Goal: Transaction & Acquisition: Purchase product/service

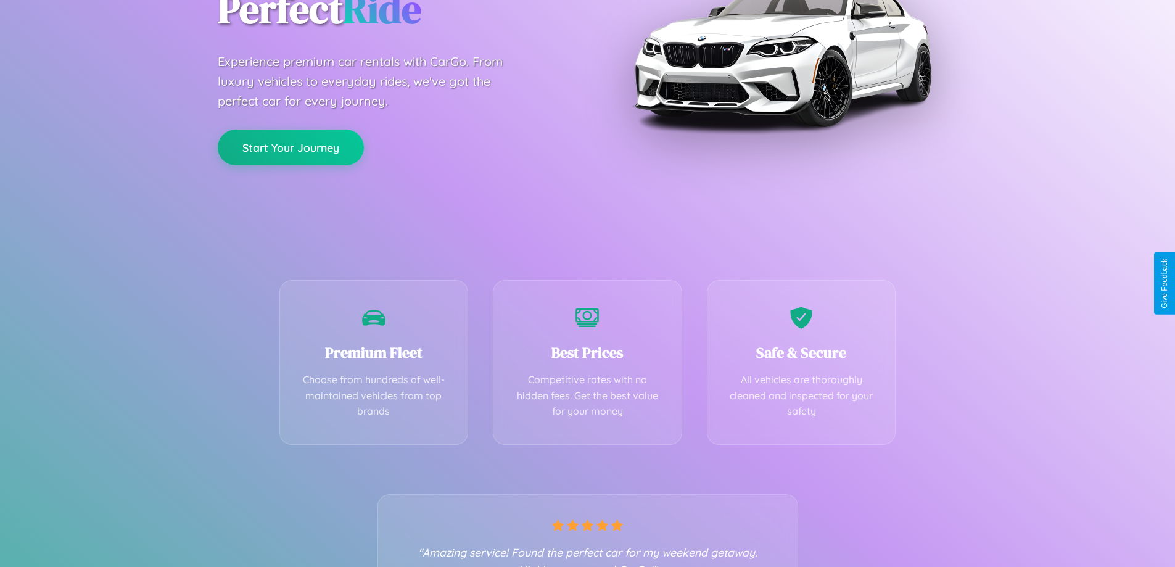
scroll to position [243, 0]
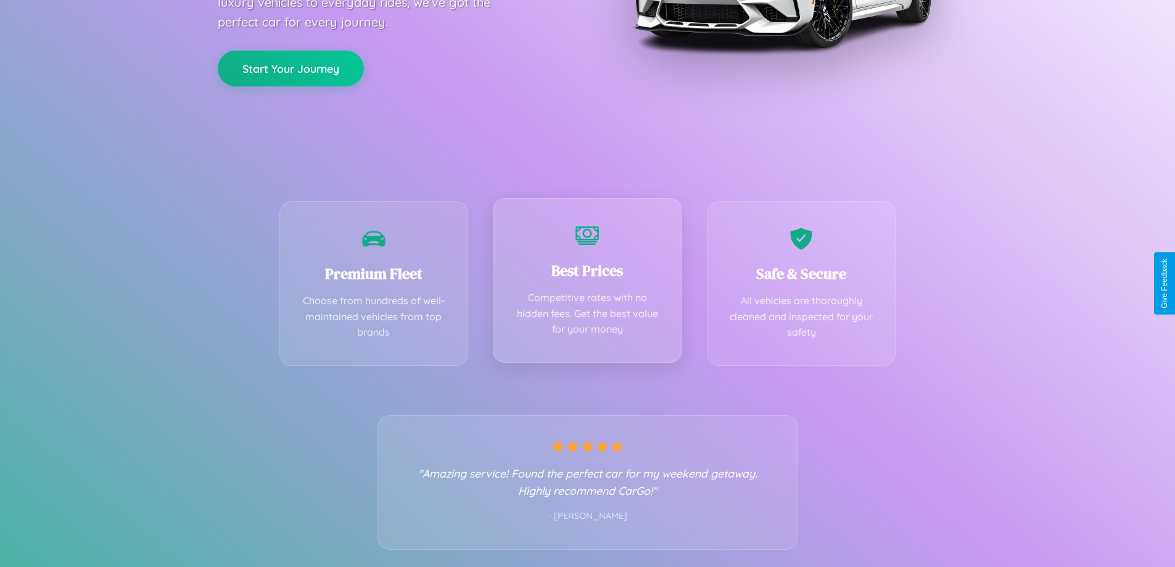
click at [587, 283] on div "Best Prices Competitive rates with no hidden fees. Get the best value for your …" at bounding box center [587, 280] width 189 height 165
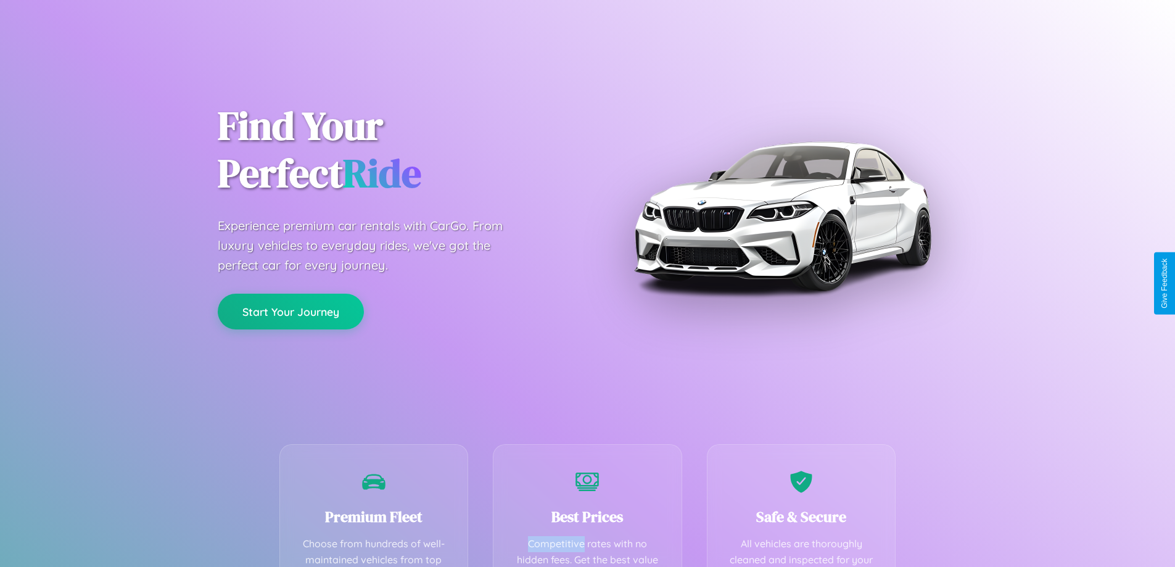
scroll to position [360, 0]
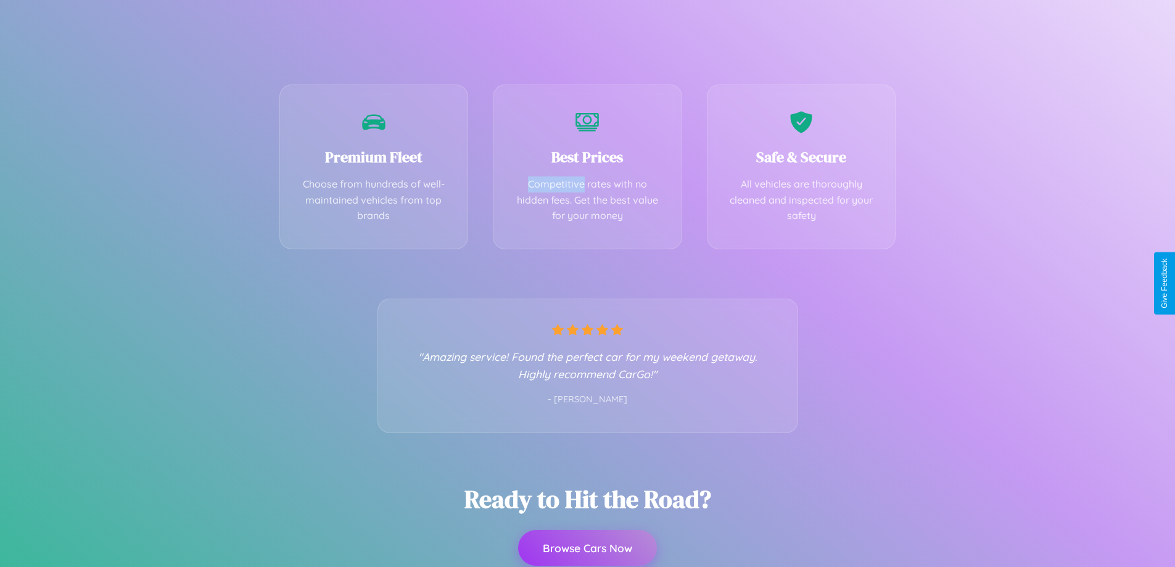
click at [587, 548] on button "Browse Cars Now" at bounding box center [587, 548] width 139 height 36
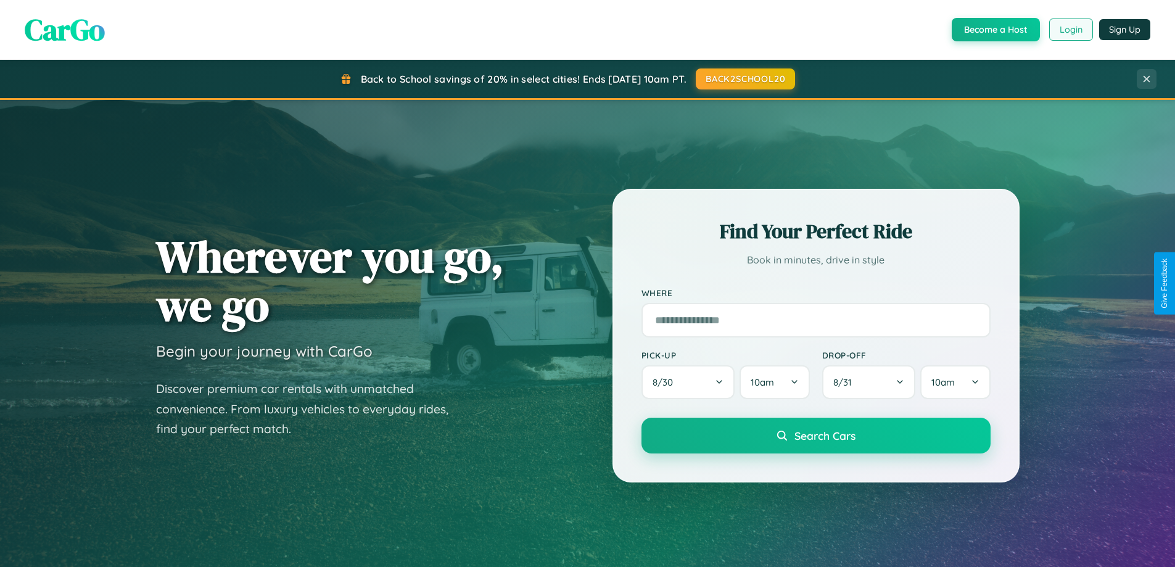
click at [1070, 30] on button "Login" at bounding box center [1071, 30] width 44 height 22
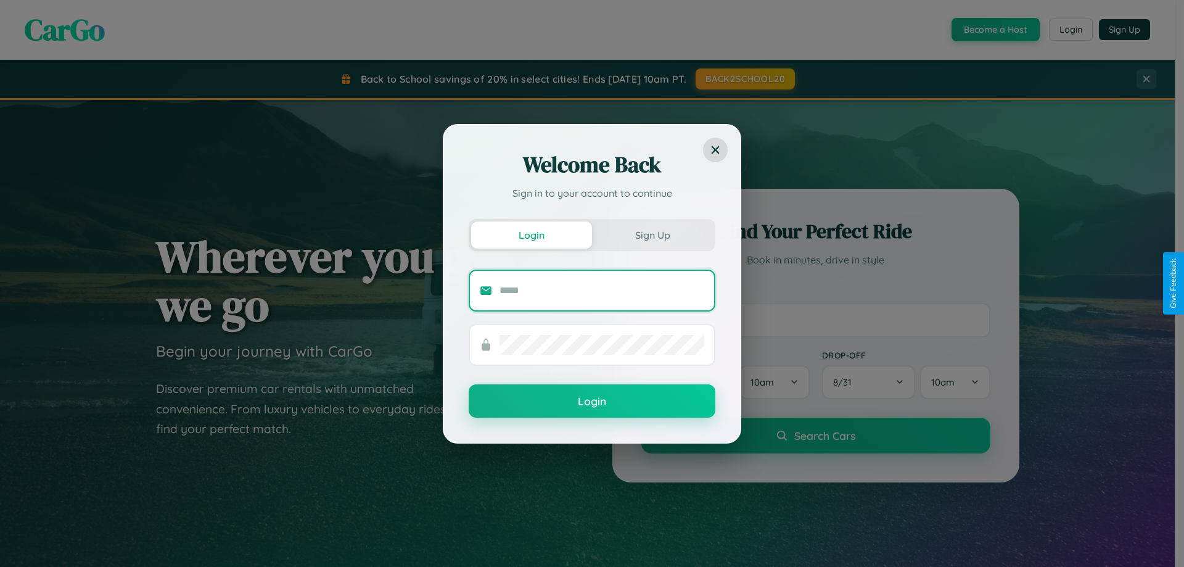
click at [602, 290] on input "text" at bounding box center [602, 291] width 205 height 20
type input "**********"
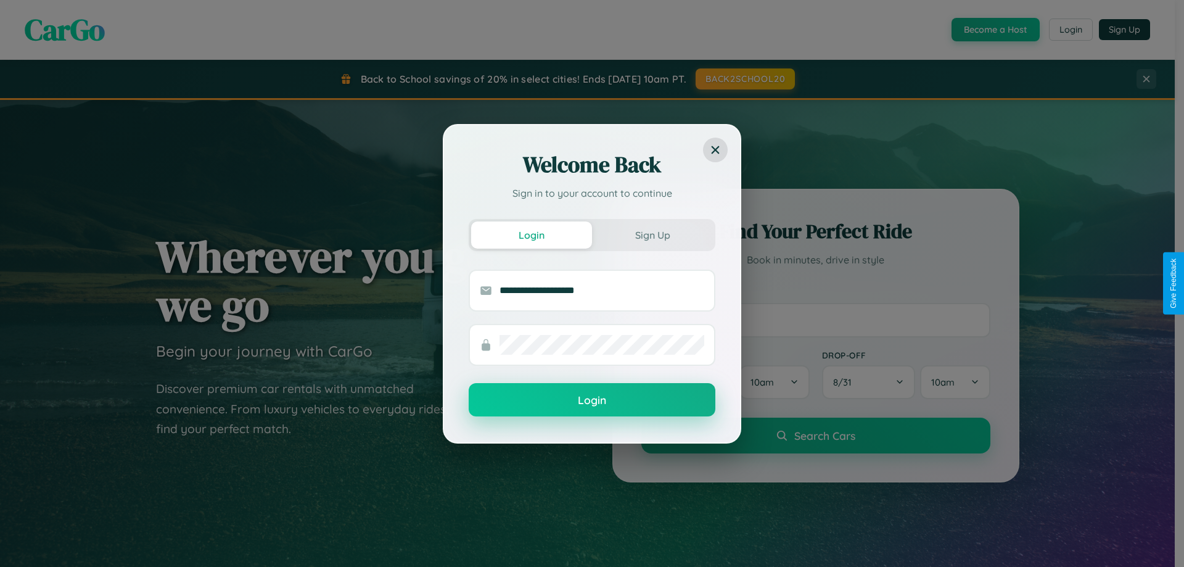
click at [592, 400] on button "Login" at bounding box center [592, 399] width 247 height 33
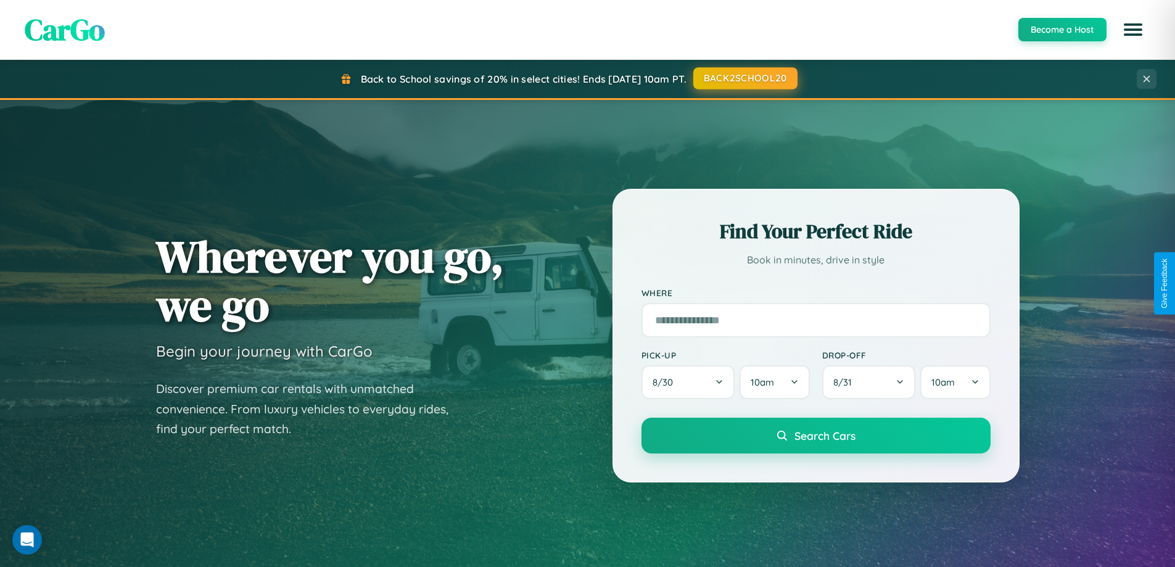
click at [745, 78] on button "BACK2SCHOOL20" at bounding box center [745, 78] width 104 height 22
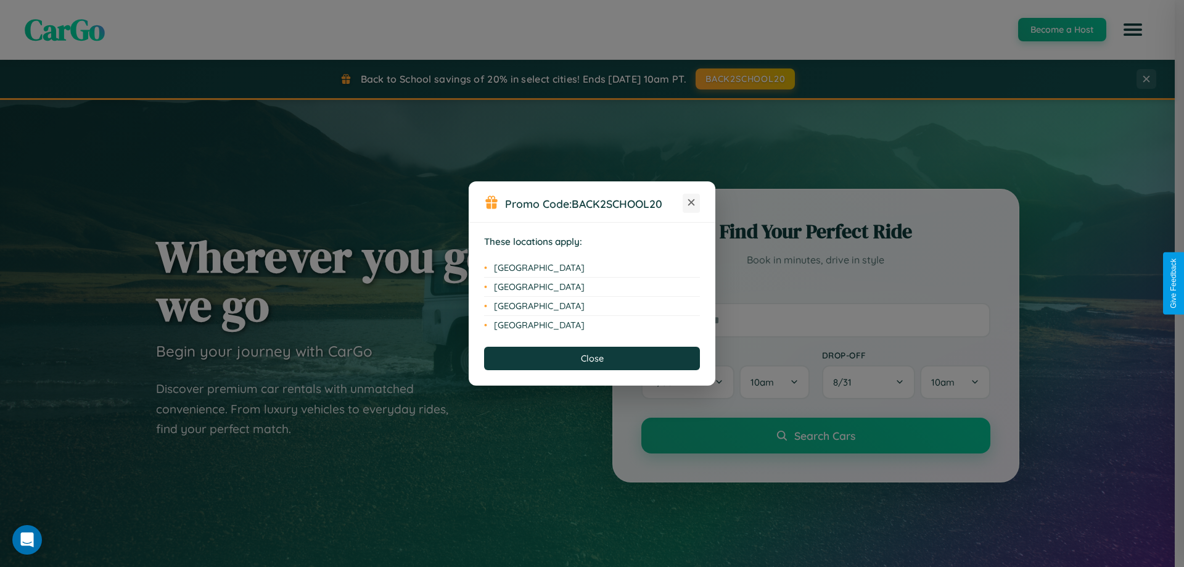
click at [692, 203] on icon at bounding box center [691, 202] width 7 height 7
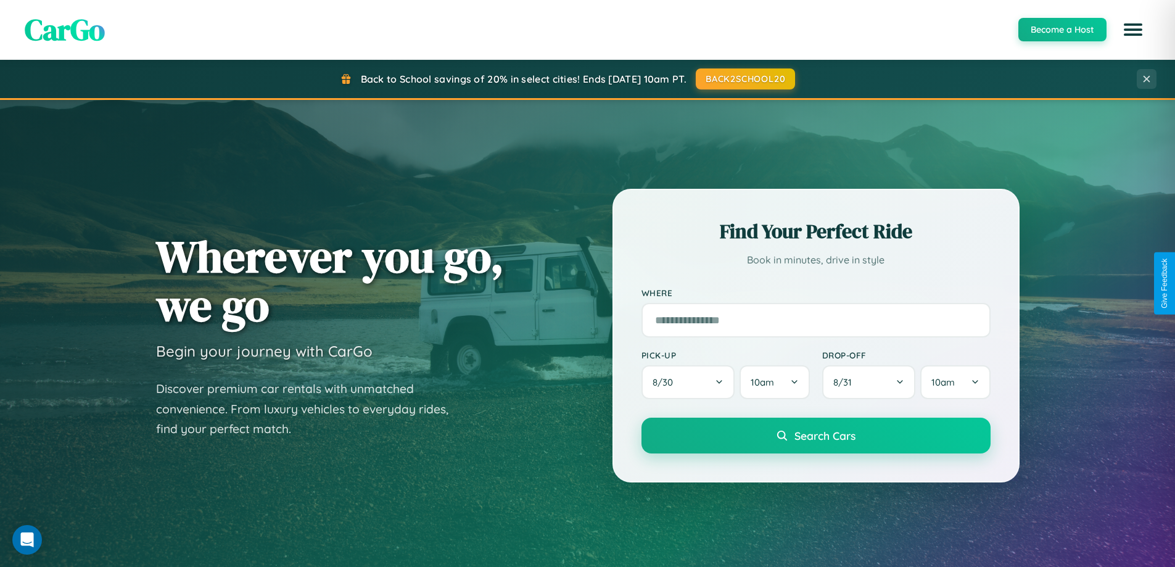
scroll to position [2374, 0]
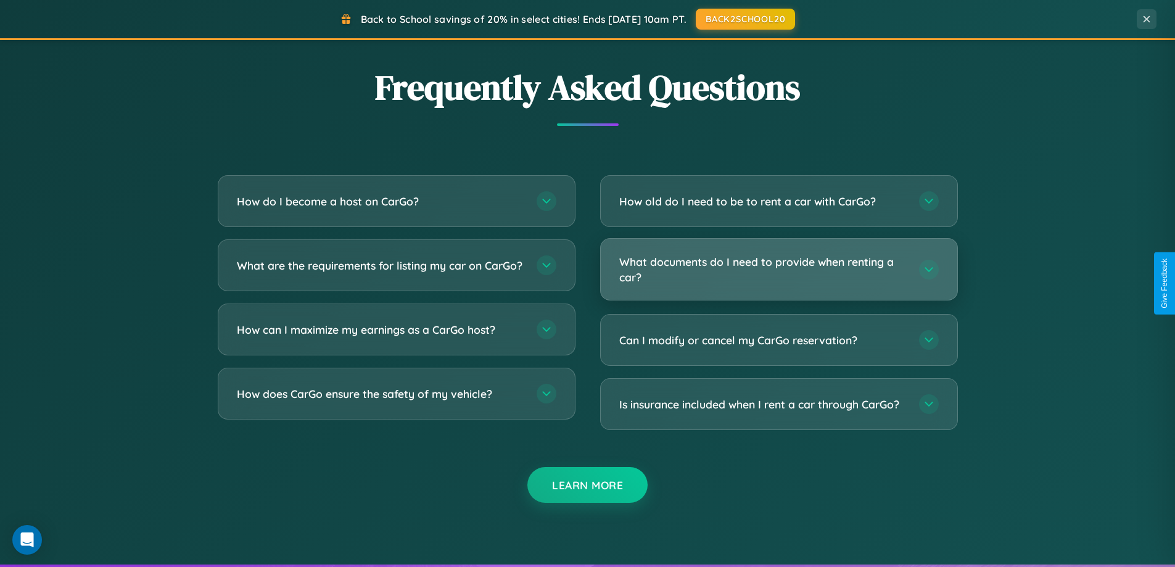
click at [779, 269] on h3 "What documents do I need to provide when renting a car?" at bounding box center [762, 269] width 287 height 30
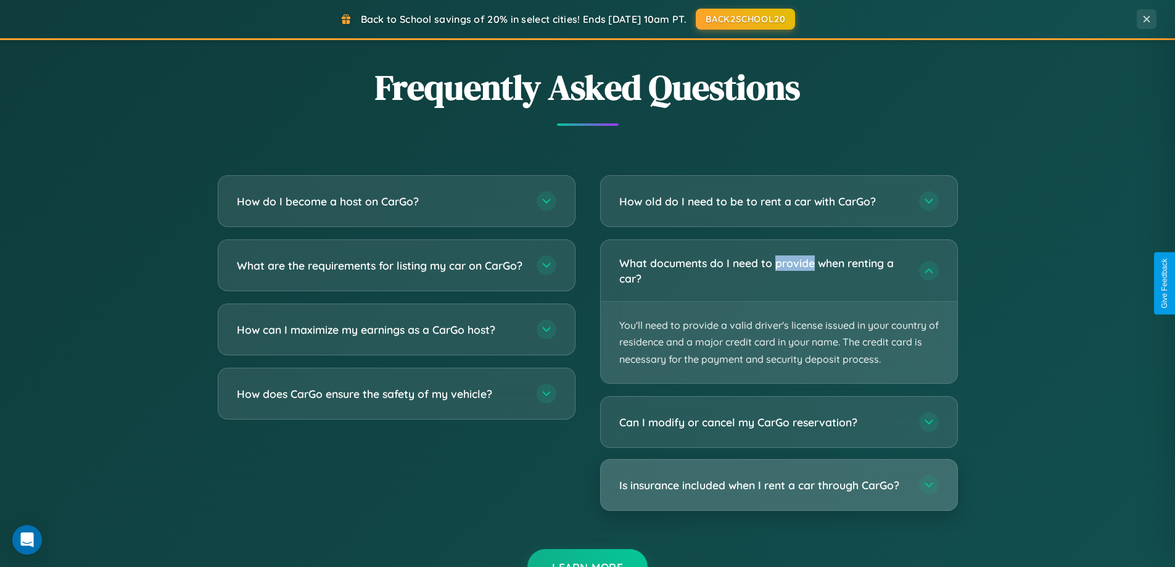
click at [779, 486] on h3 "Is insurance included when I rent a car through CarGo?" at bounding box center [762, 484] width 287 height 15
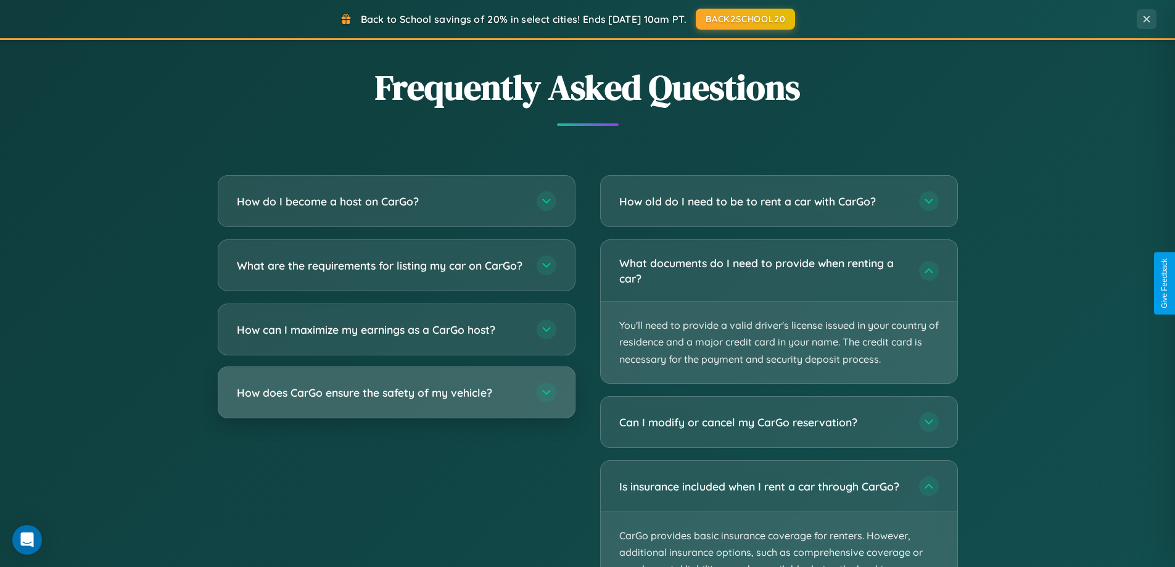
click at [396, 400] on h3 "How does CarGo ensure the safety of my vehicle?" at bounding box center [380, 392] width 287 height 15
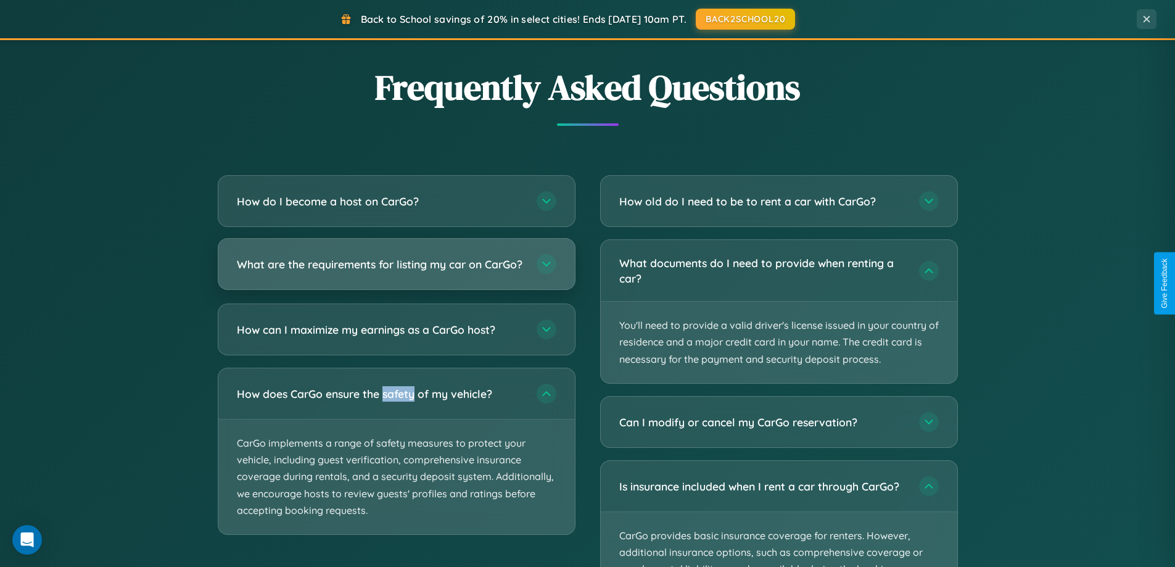
click at [396, 270] on h3 "What are the requirements for listing my car on CarGo?" at bounding box center [380, 264] width 287 height 15
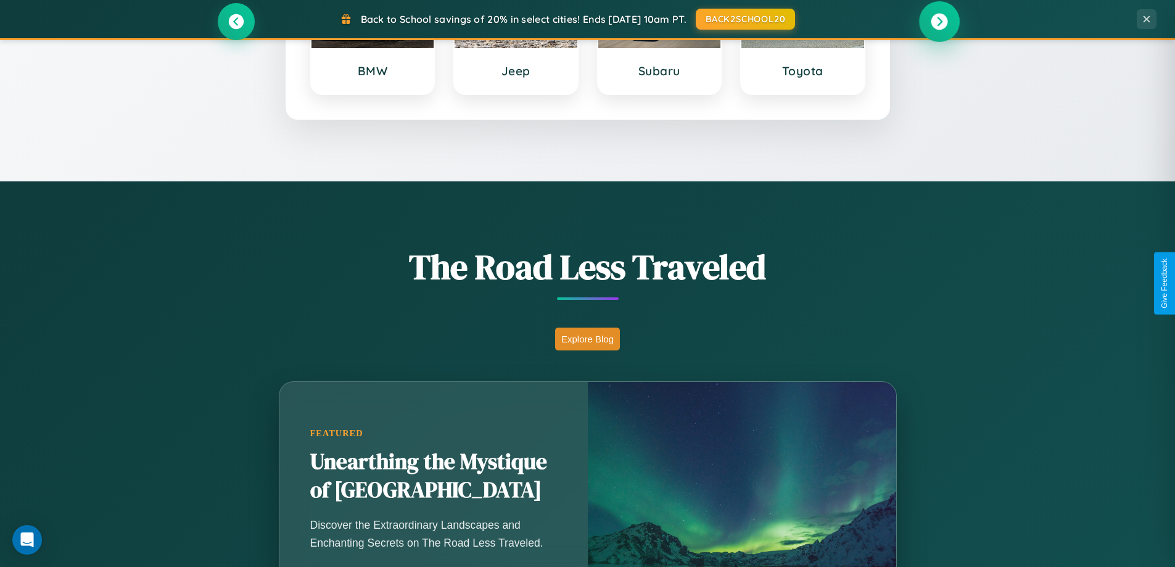
scroll to position [532, 0]
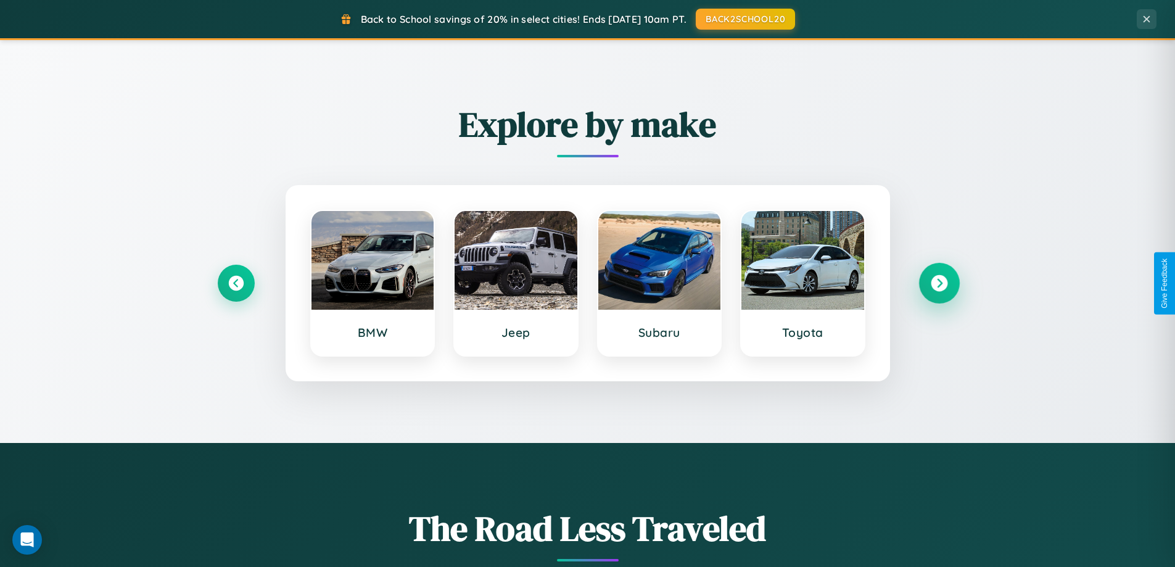
click at [939, 283] on icon at bounding box center [939, 283] width 17 height 17
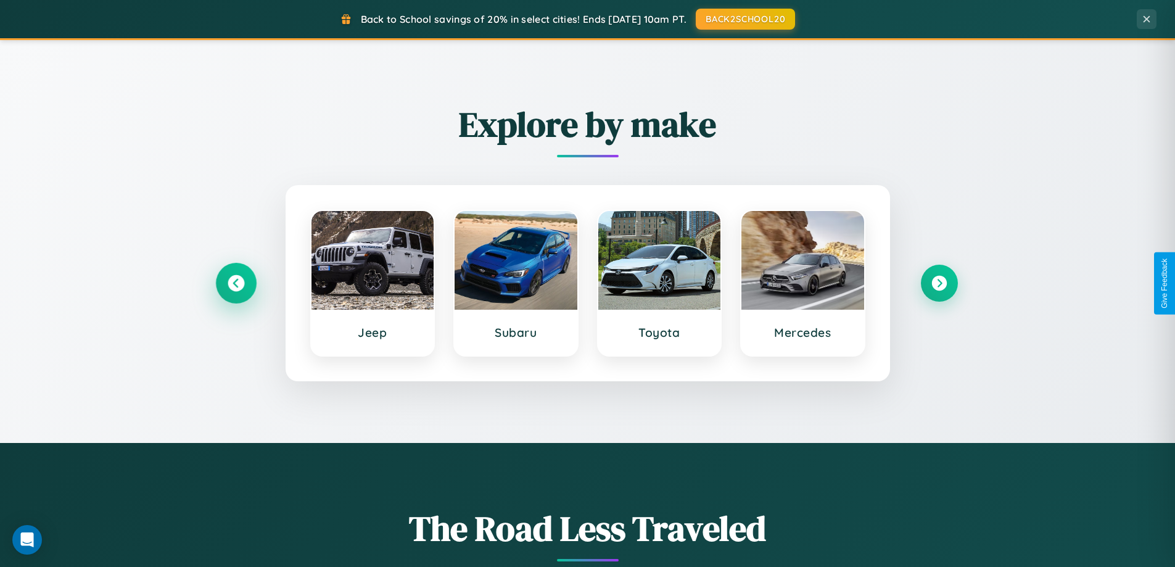
click at [236, 283] on icon at bounding box center [236, 283] width 17 height 17
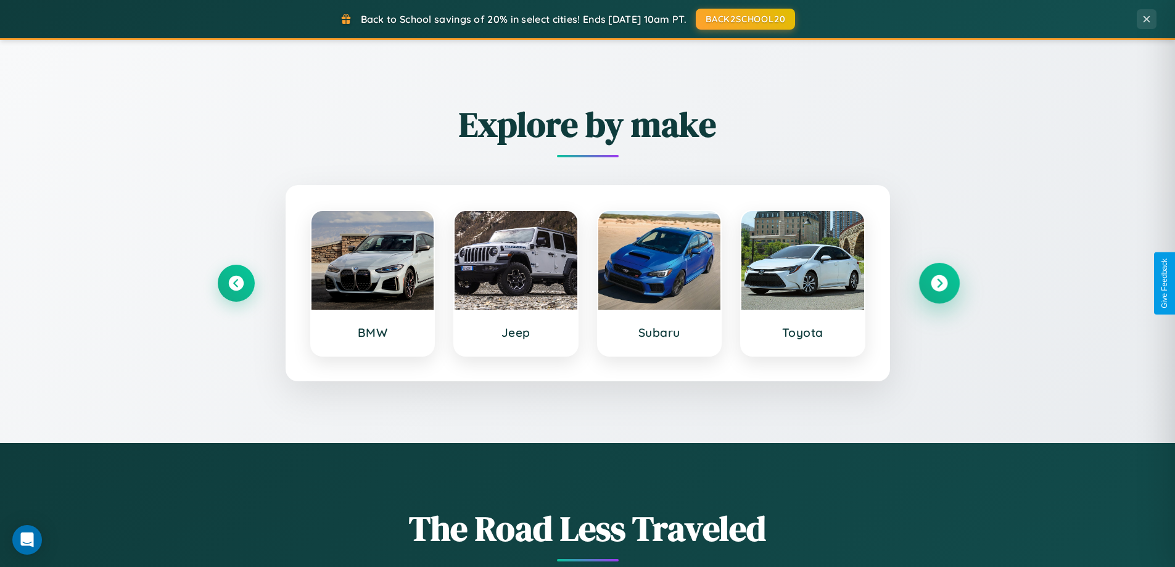
click at [939, 283] on icon at bounding box center [939, 283] width 17 height 17
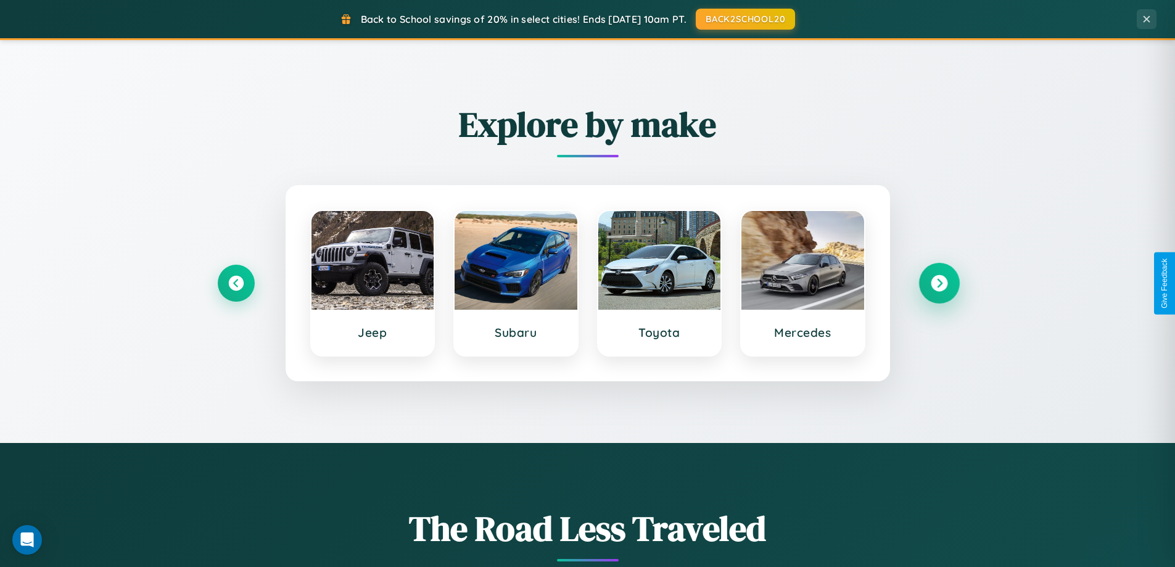
click at [939, 283] on icon at bounding box center [939, 283] width 17 height 17
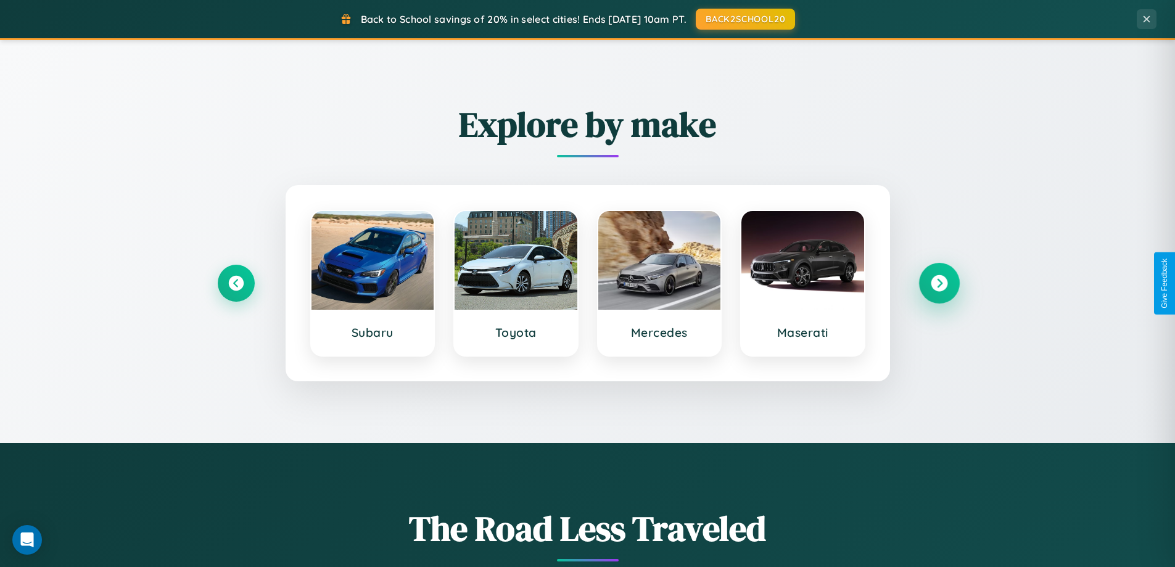
click at [939, 283] on icon at bounding box center [939, 283] width 17 height 17
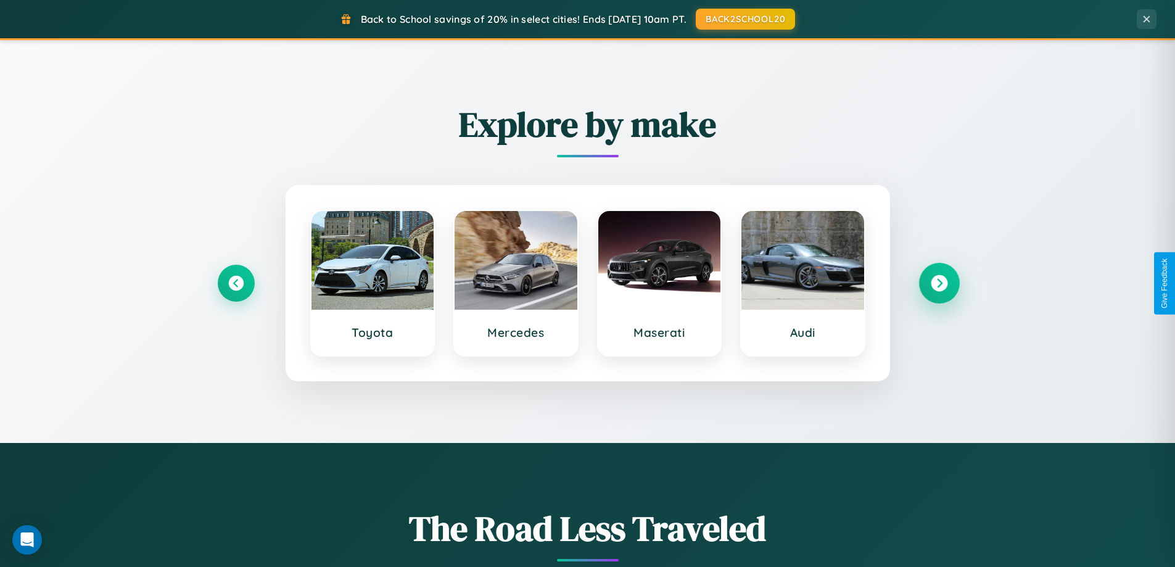
click at [939, 283] on icon at bounding box center [939, 283] width 17 height 17
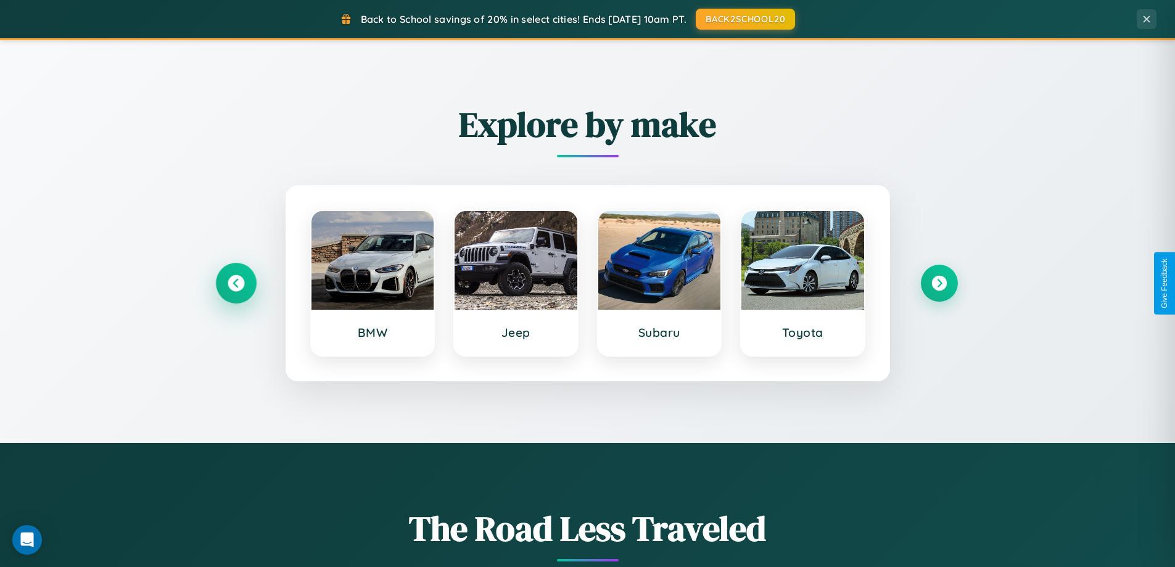
click at [236, 283] on icon at bounding box center [236, 283] width 17 height 17
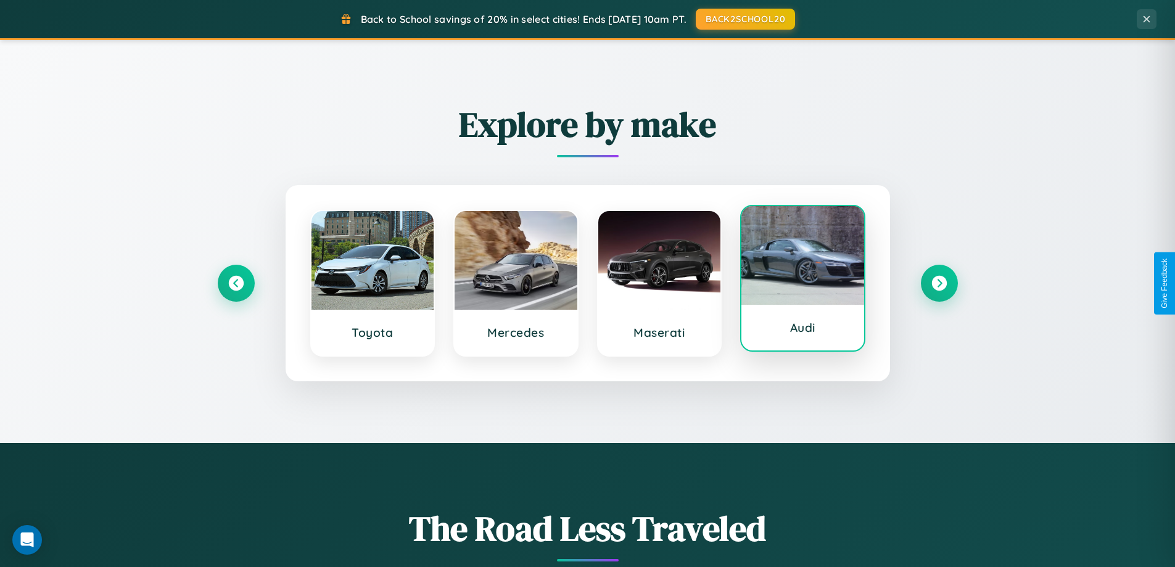
click at [803, 278] on div at bounding box center [803, 255] width 123 height 99
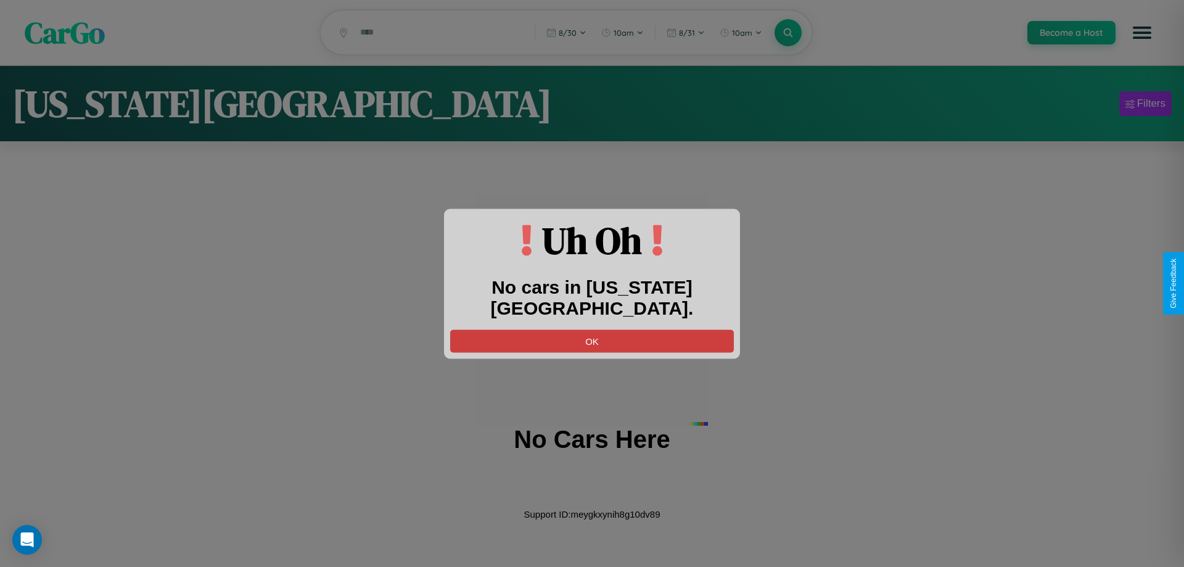
click at [592, 329] on button "OK" at bounding box center [592, 340] width 284 height 23
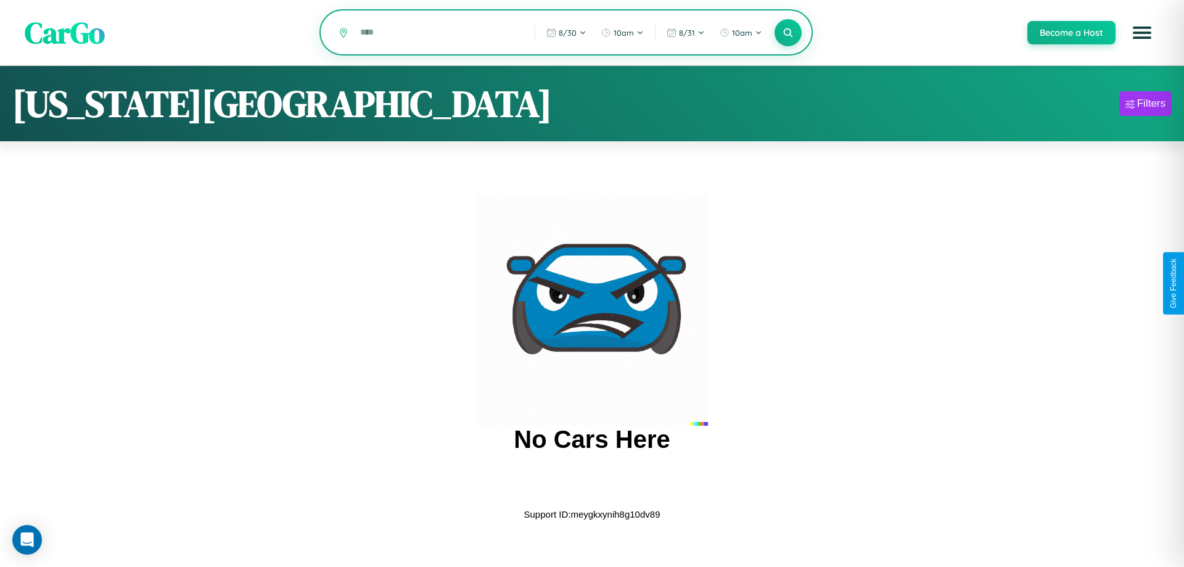
click at [439, 33] on input "text" at bounding box center [438, 33] width 168 height 22
type input "*"
type input "******"
click at [788, 33] on icon at bounding box center [788, 33] width 12 height 12
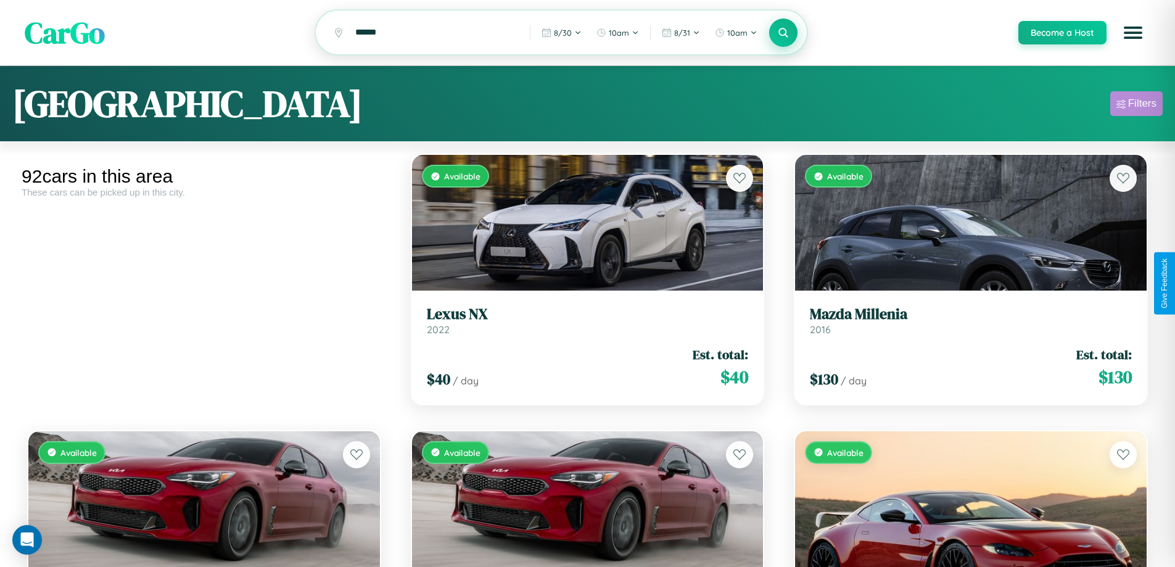
click at [1136, 105] on div "Filters" at bounding box center [1142, 103] width 28 height 12
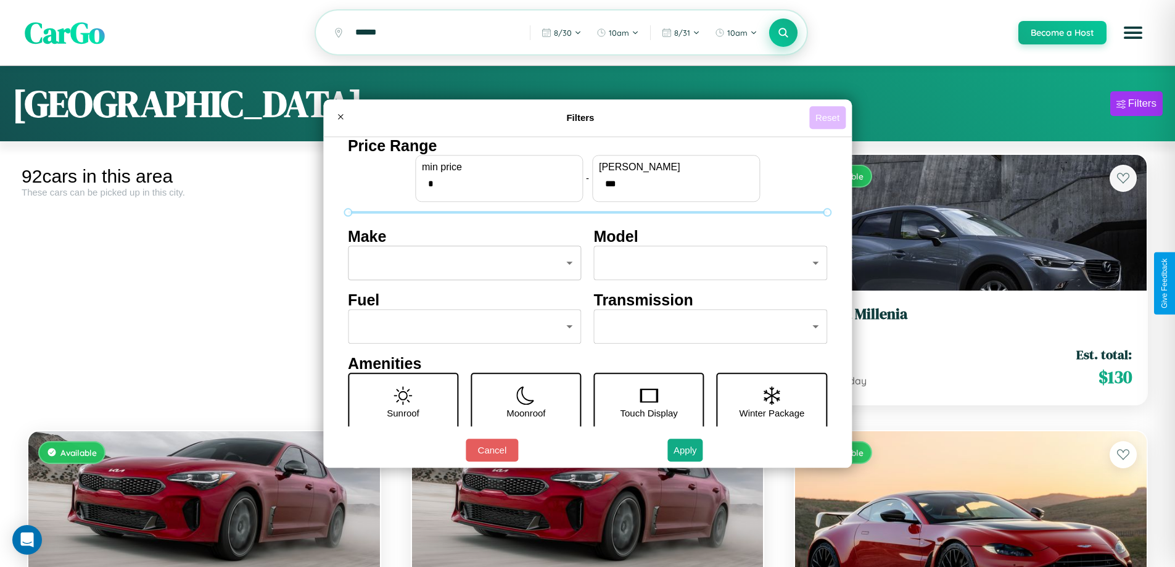
click at [829, 117] on button "Reset" at bounding box center [827, 117] width 36 height 23
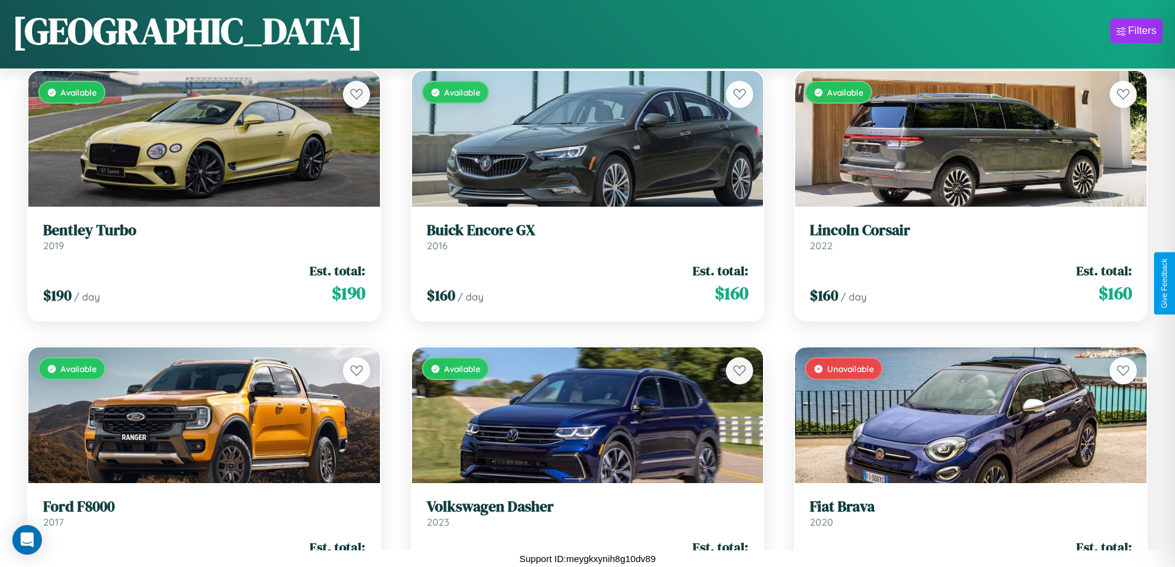
scroll to position [7356, 0]
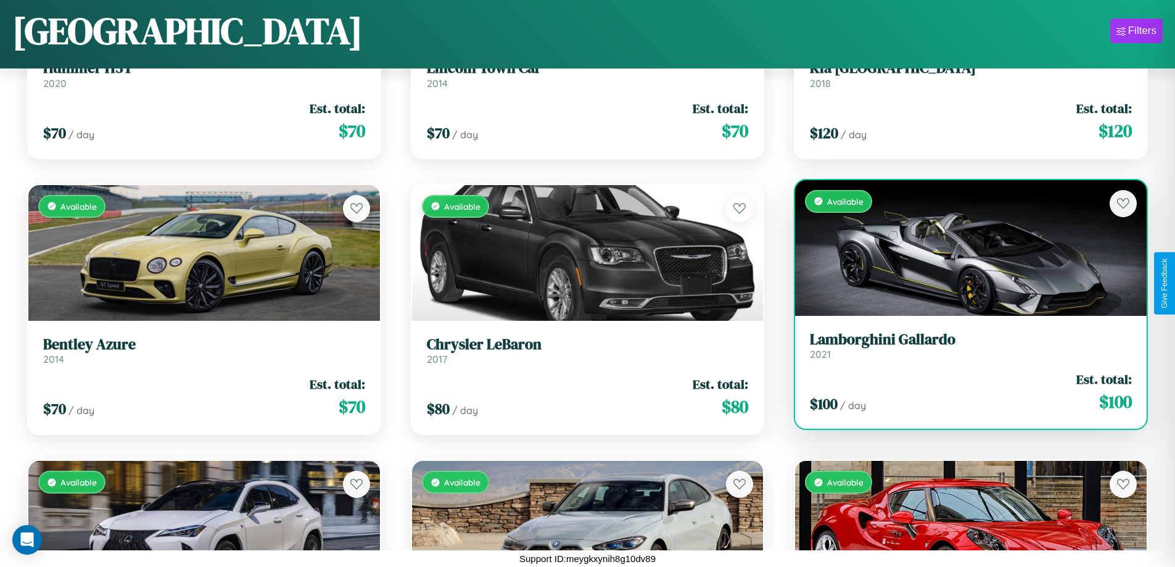
click at [963, 348] on link "Lamborghini Gallardo 2021" at bounding box center [971, 346] width 322 height 30
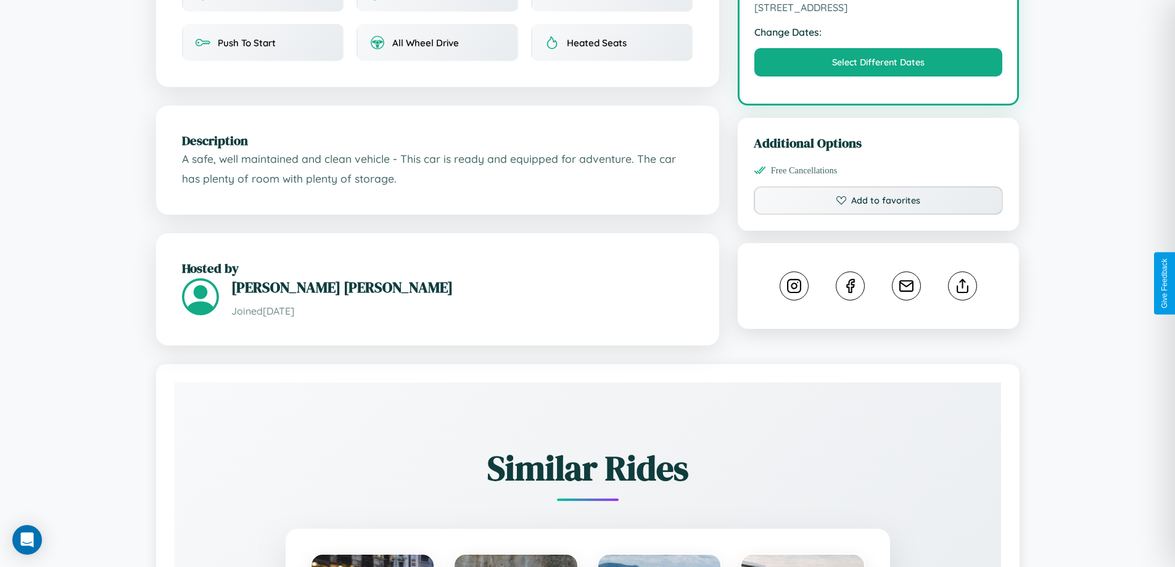
scroll to position [415, 0]
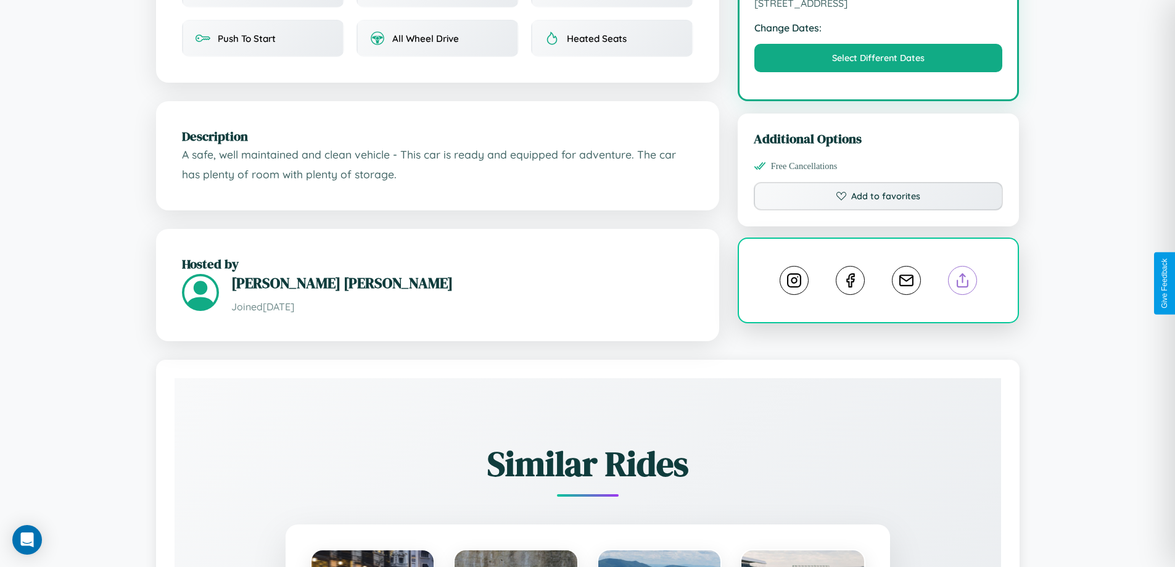
click at [963, 282] on line at bounding box center [963, 278] width 0 height 9
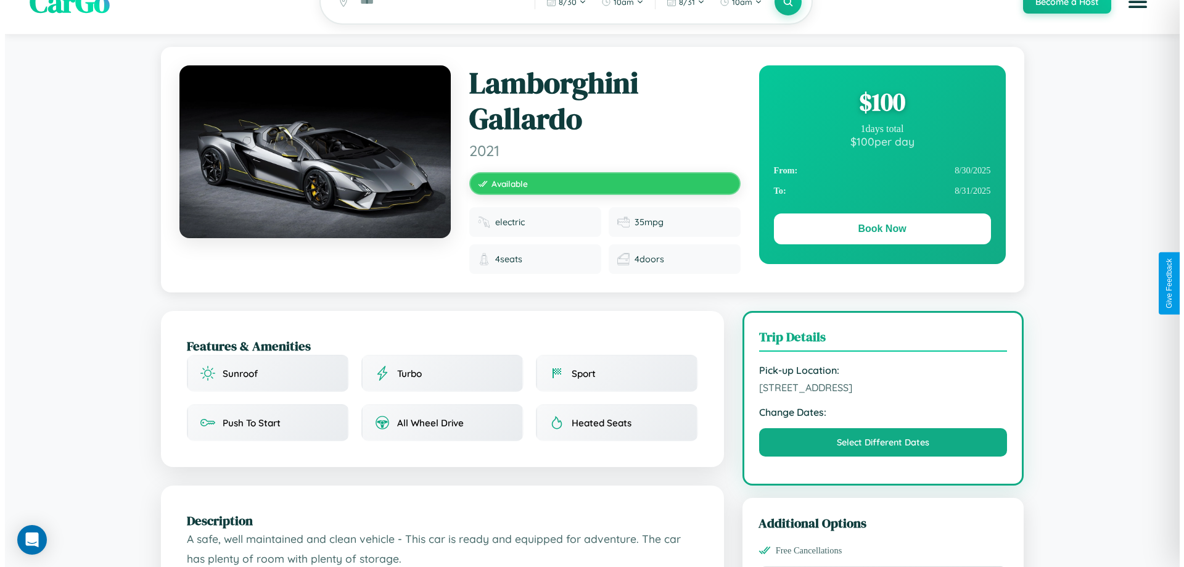
scroll to position [0, 0]
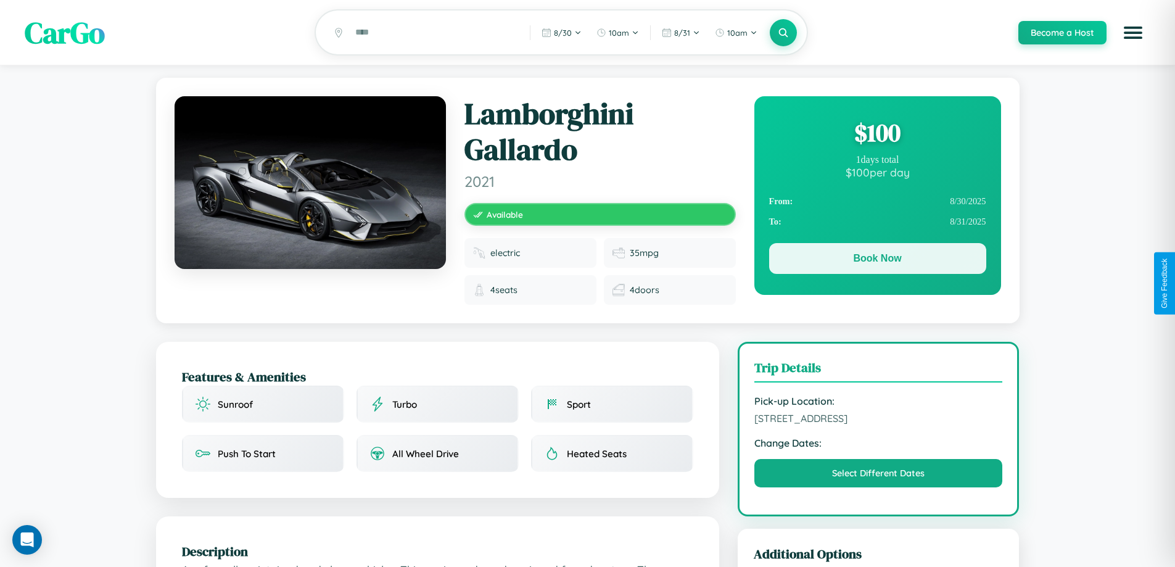
click at [877, 260] on button "Book Now" at bounding box center [877, 258] width 217 height 31
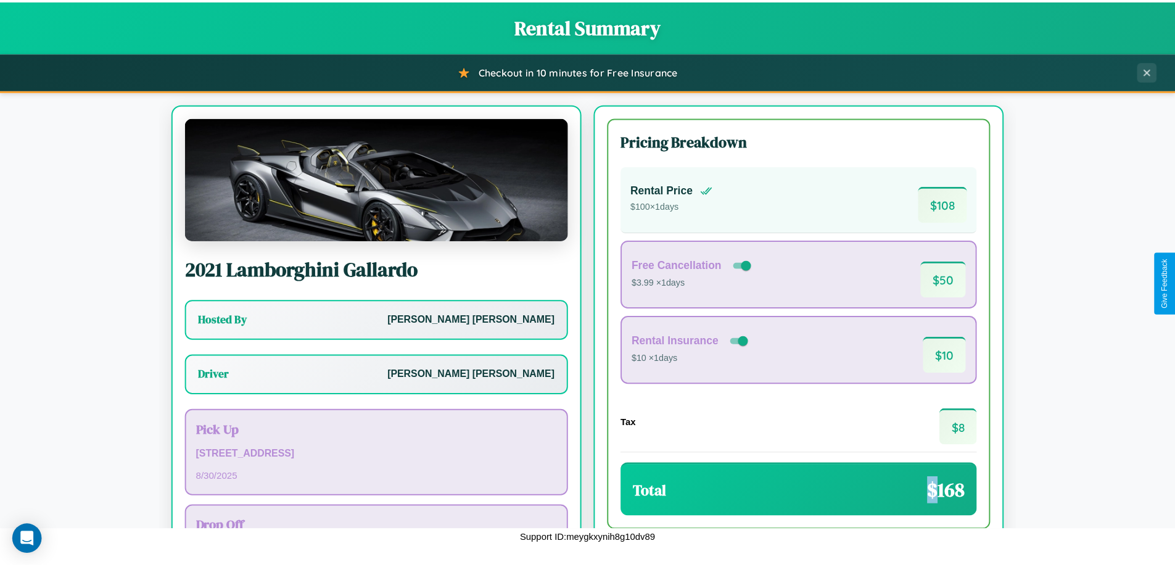
scroll to position [89, 0]
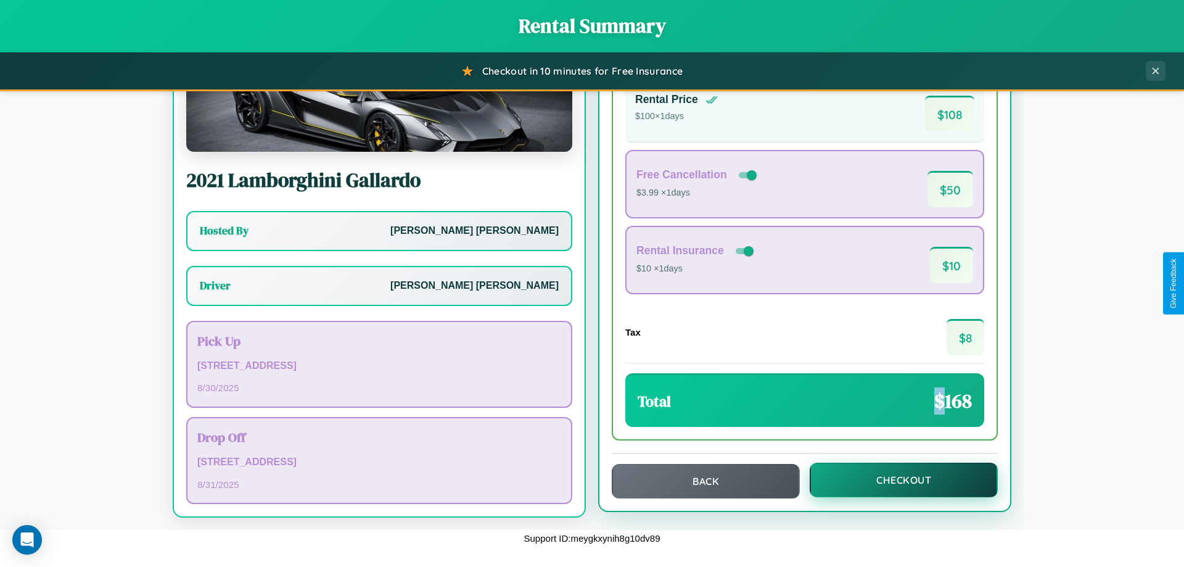
click at [896, 480] on button "Checkout" at bounding box center [904, 480] width 188 height 35
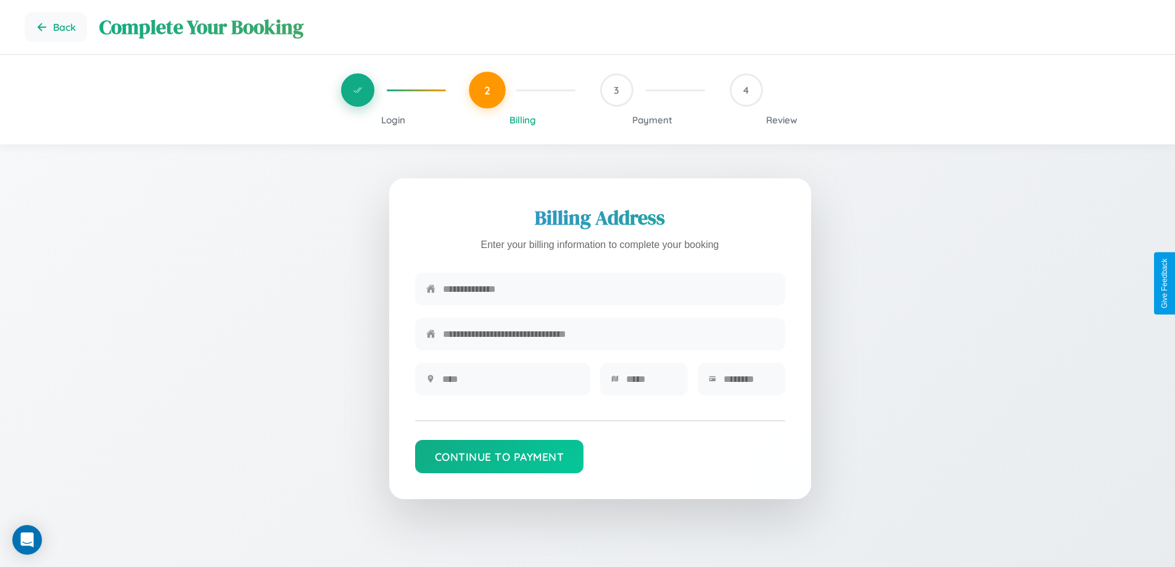
click at [608, 289] on input "text" at bounding box center [608, 289] width 331 height 30
type input "**********"
click at [510, 383] on input "text" at bounding box center [510, 379] width 137 height 30
type input "********"
click at [651, 383] on input "text" at bounding box center [651, 379] width 51 height 30
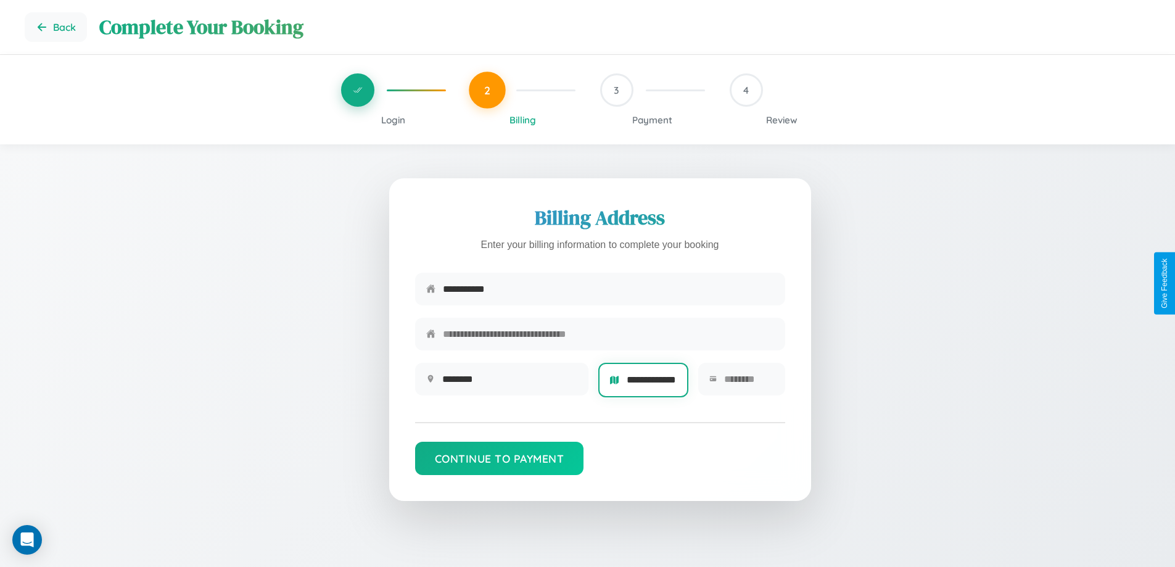
scroll to position [0, 23]
type input "**********"
click at [748, 383] on input "text" at bounding box center [748, 379] width 49 height 30
type input "*****"
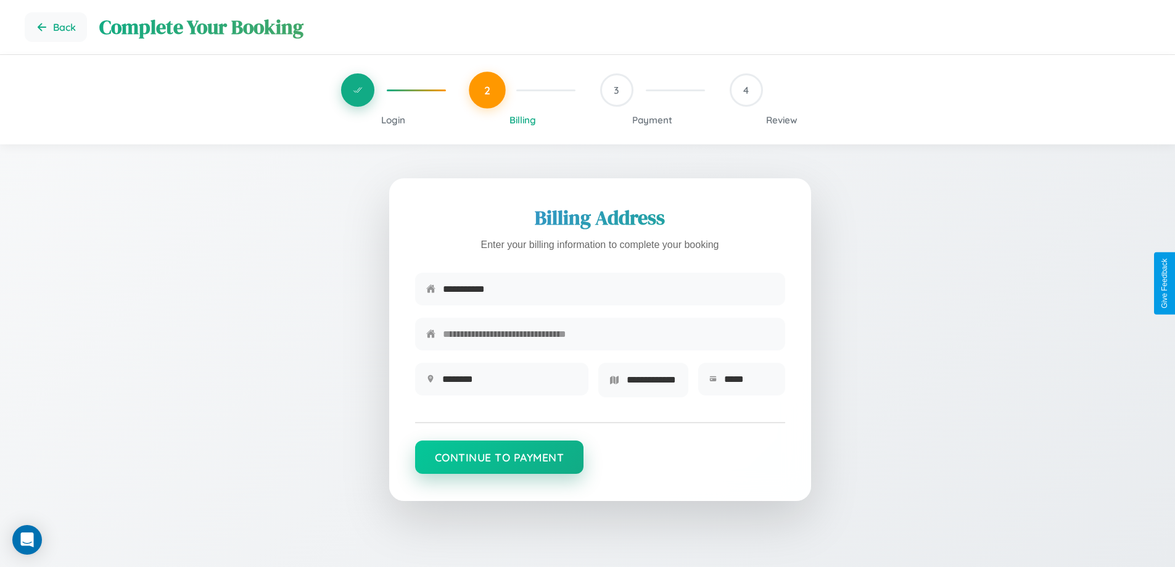
click at [499, 461] on button "Continue to Payment" at bounding box center [499, 456] width 169 height 33
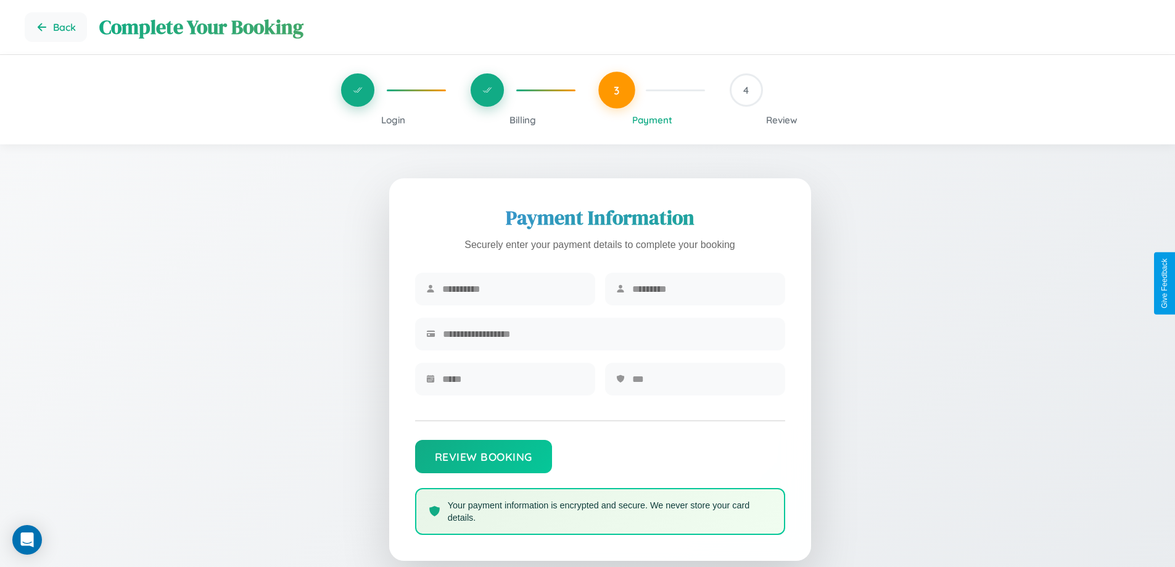
click at [513, 289] on input "text" at bounding box center [513, 289] width 142 height 30
type input "****"
click at [703, 289] on input "text" at bounding box center [703, 289] width 142 height 30
type input "******"
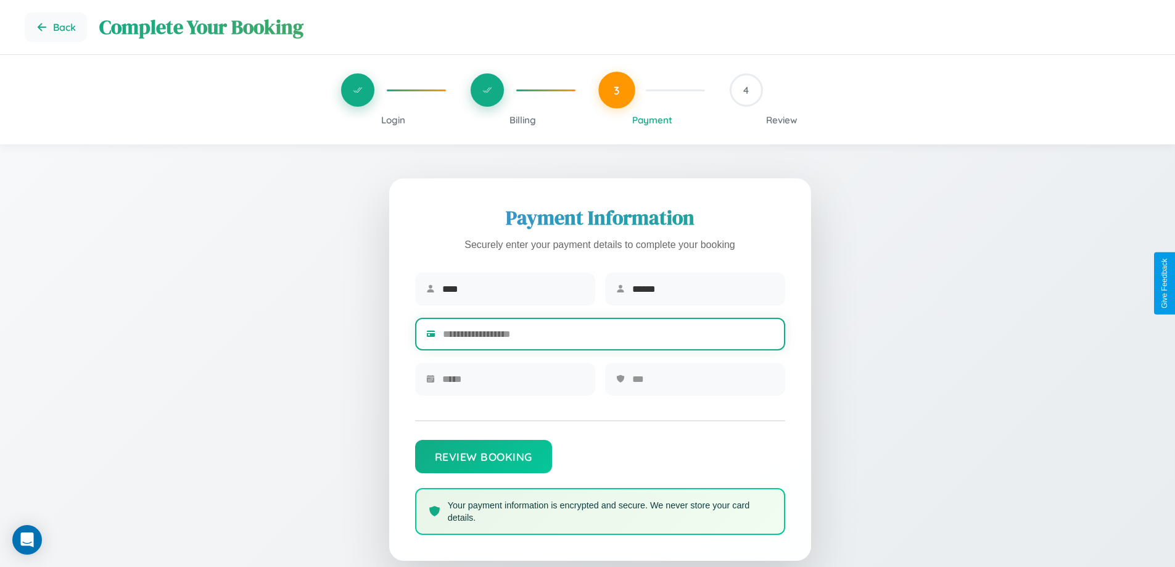
click at [608, 336] on input "text" at bounding box center [608, 334] width 331 height 30
type input "**********"
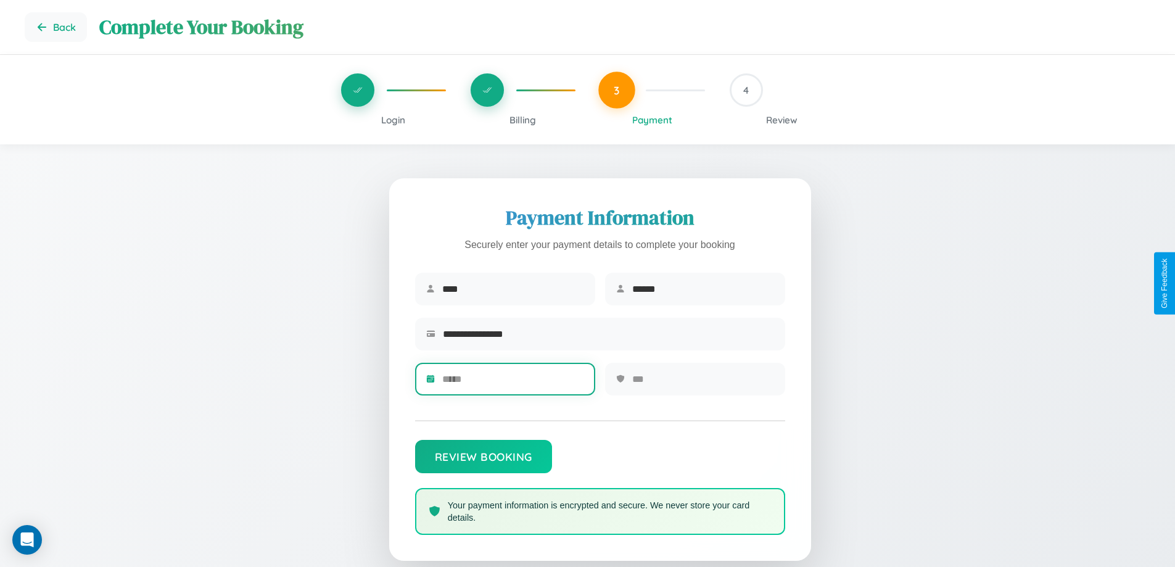
click at [513, 383] on input "text" at bounding box center [513, 379] width 142 height 30
type input "*****"
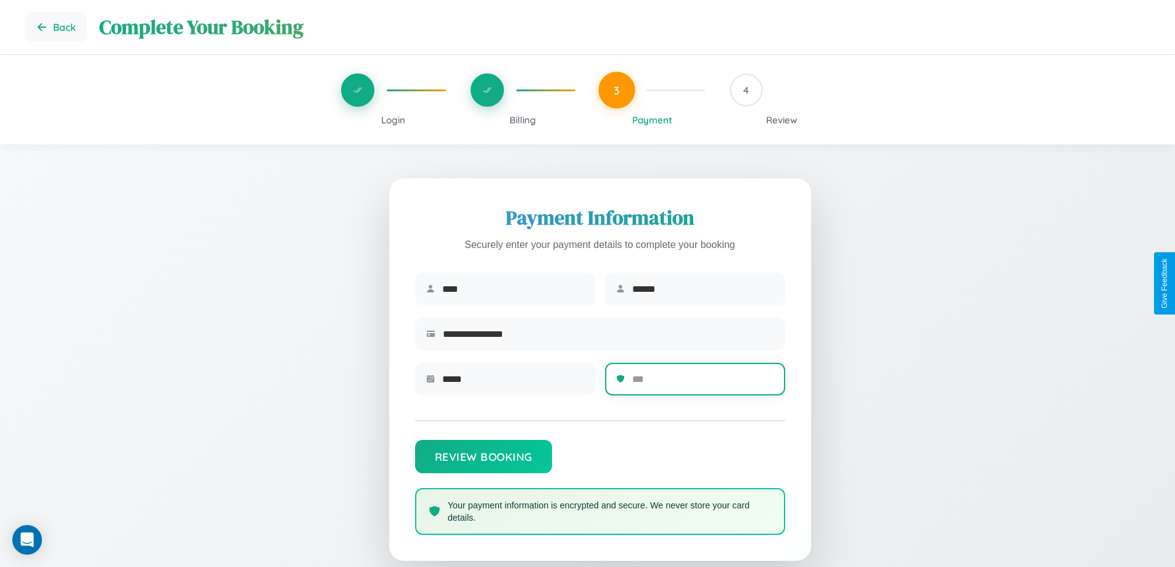
click at [703, 383] on input "text" at bounding box center [703, 379] width 142 height 30
type input "***"
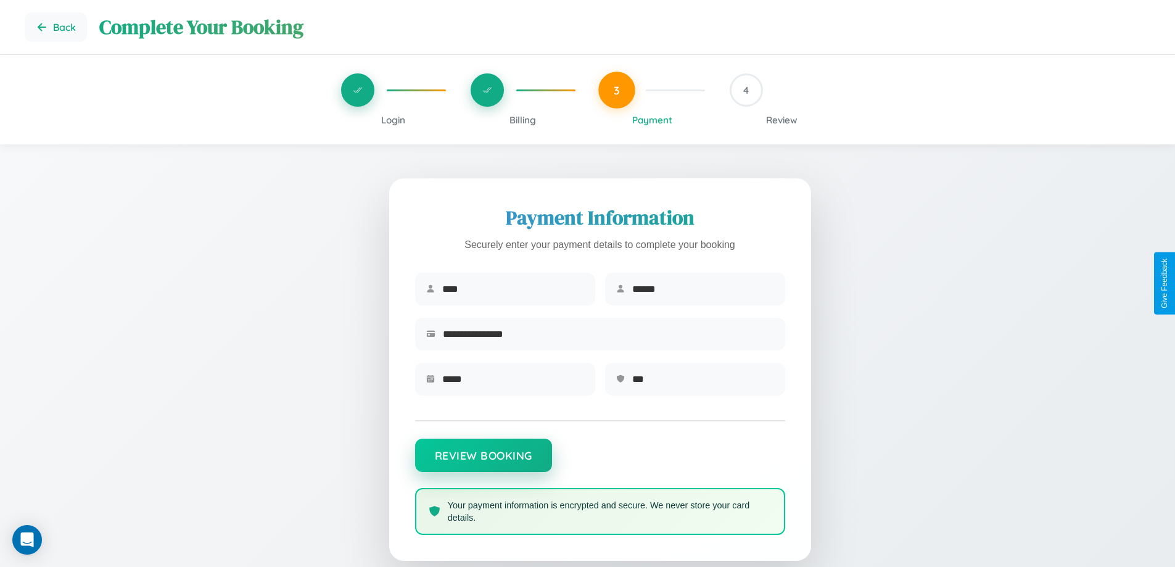
click at [483, 461] on button "Review Booking" at bounding box center [483, 455] width 137 height 33
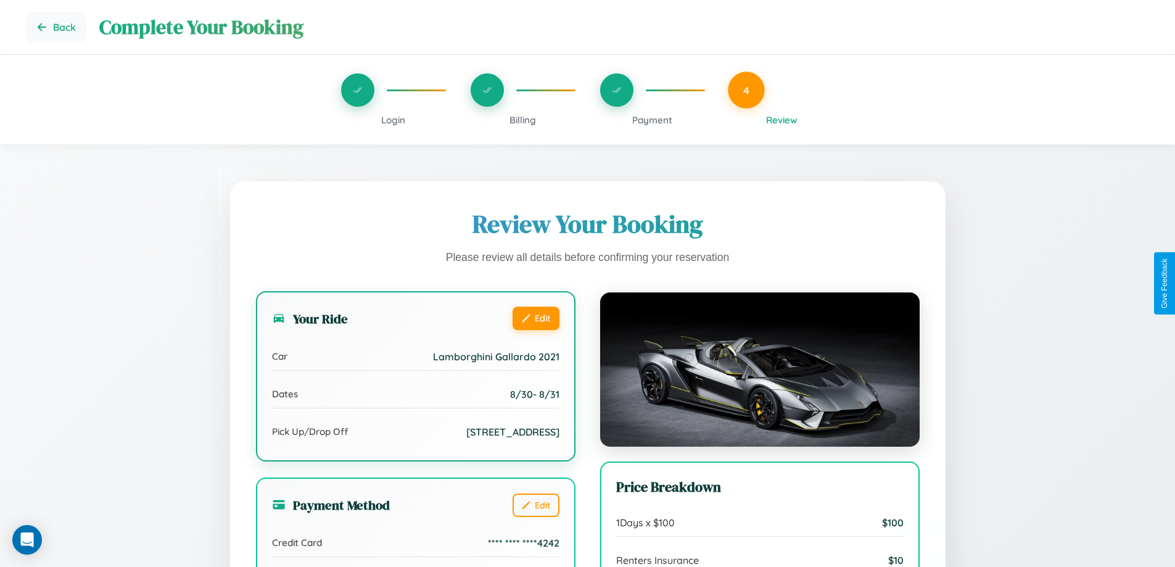
click at [535, 318] on button "Edit" at bounding box center [536, 318] width 47 height 23
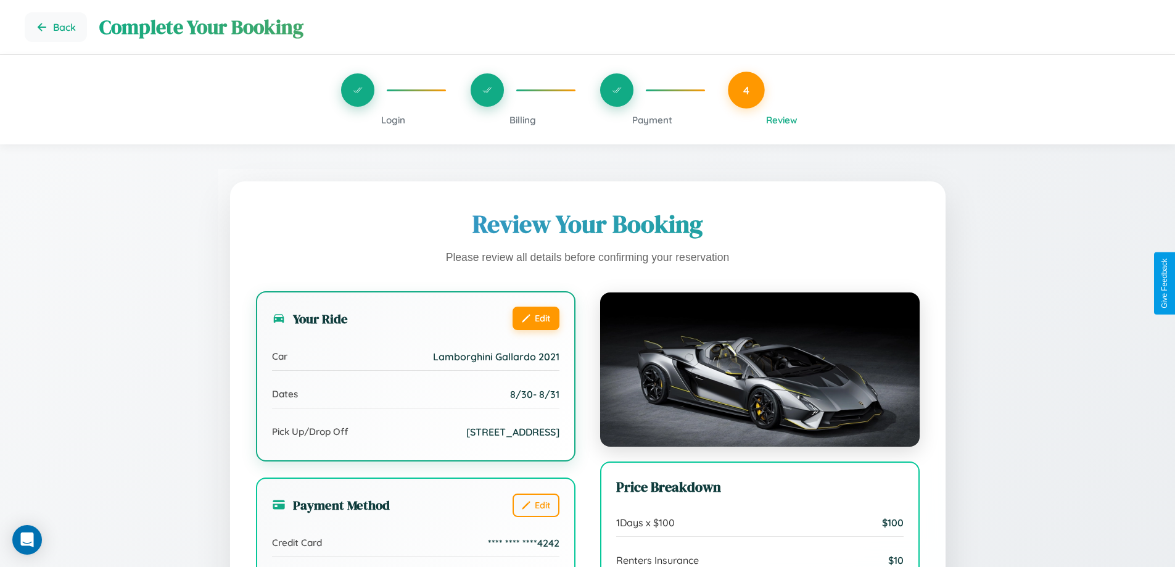
click at [535, 318] on button "Edit" at bounding box center [536, 318] width 47 height 23
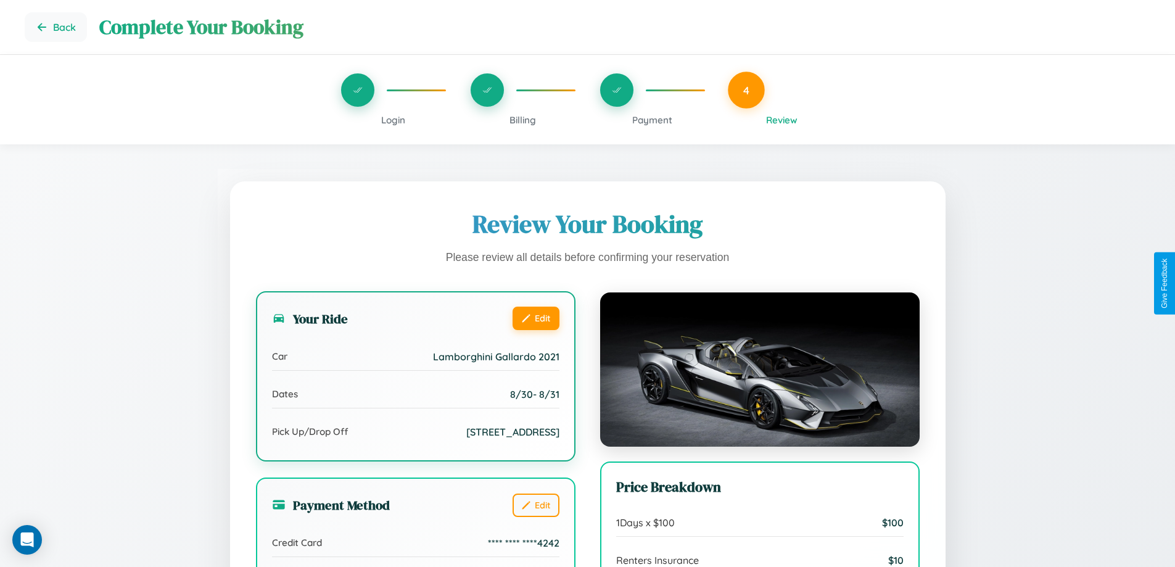
click at [535, 318] on button "Edit" at bounding box center [536, 318] width 47 height 23
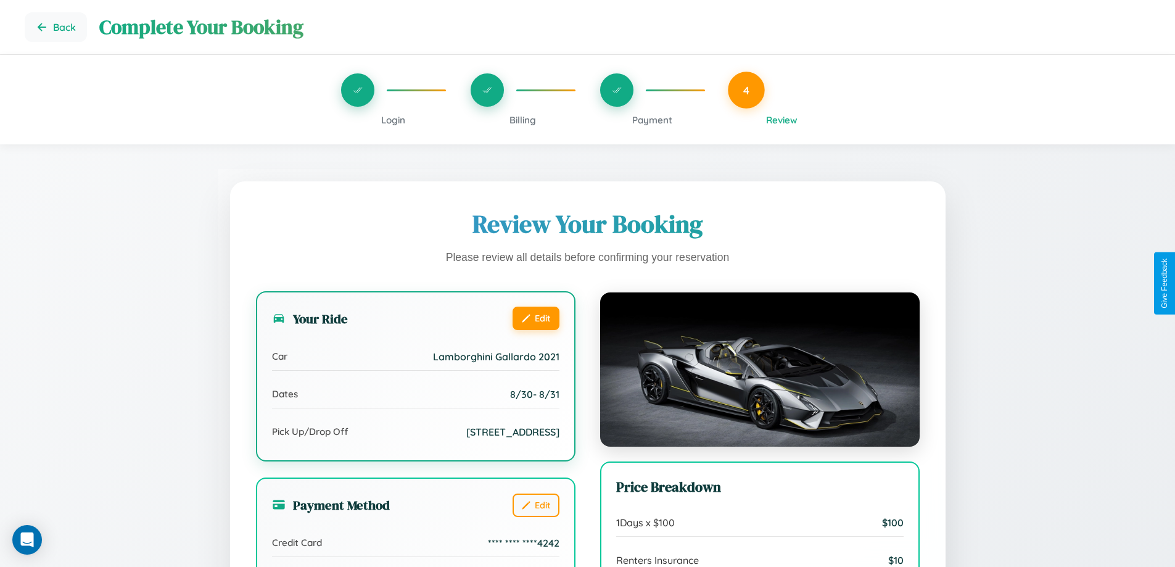
click at [535, 318] on button "Edit" at bounding box center [536, 318] width 47 height 23
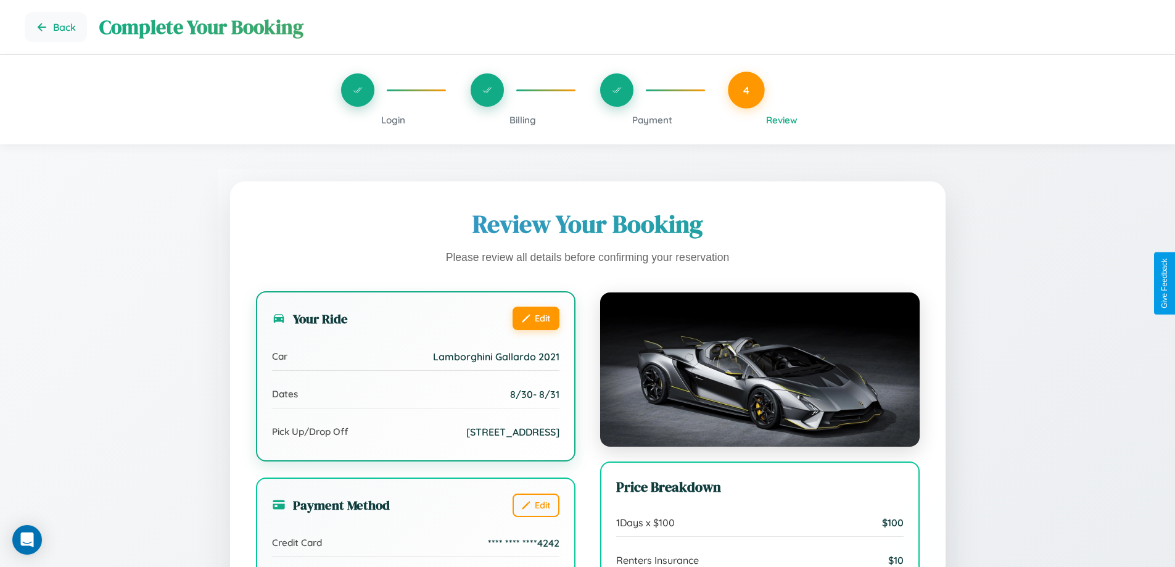
click at [535, 318] on button "Edit" at bounding box center [536, 318] width 47 height 23
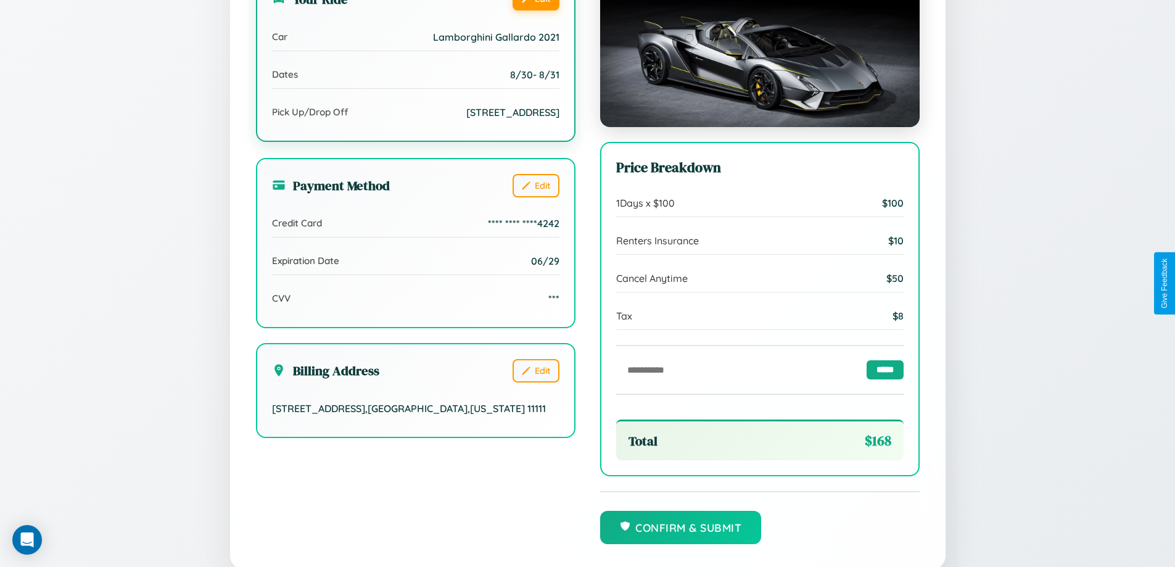
scroll to position [378, 0]
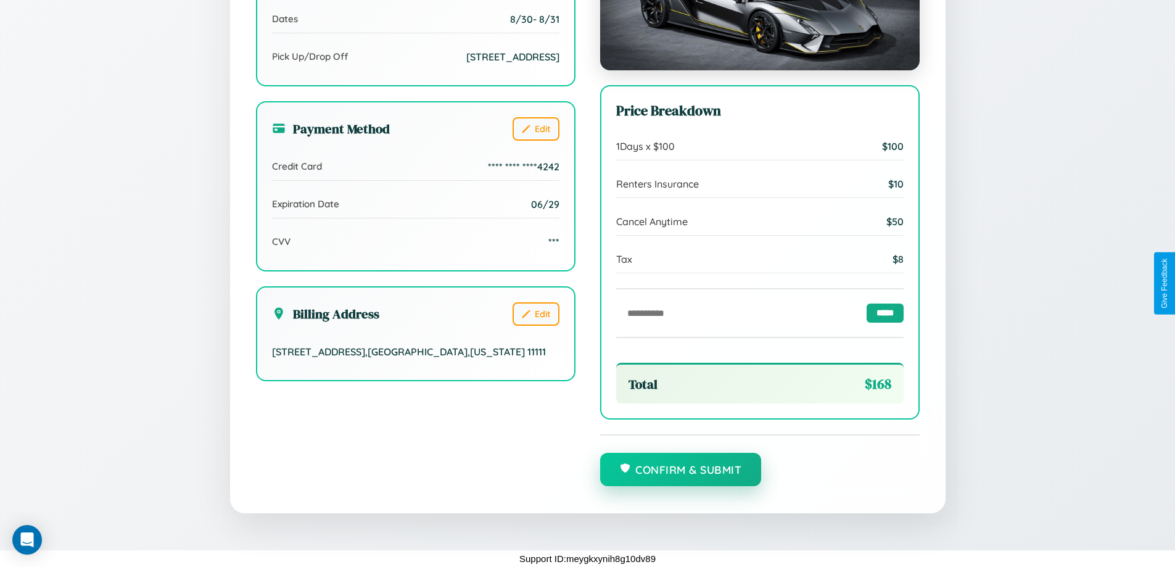
click at [680, 470] on button "Confirm & Submit" at bounding box center [681, 469] width 162 height 33
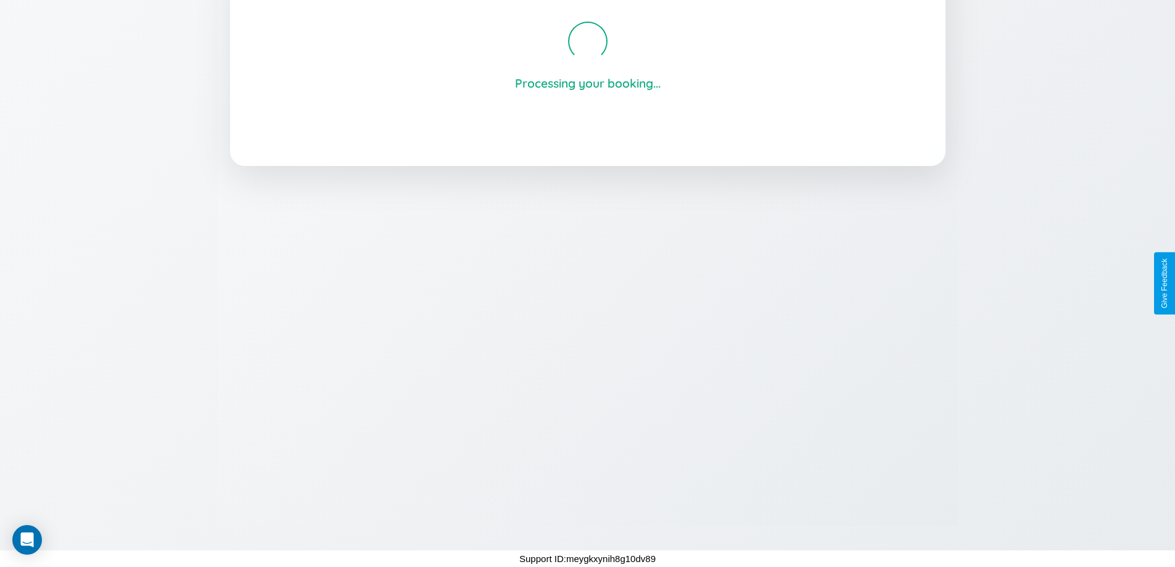
scroll to position [235, 0]
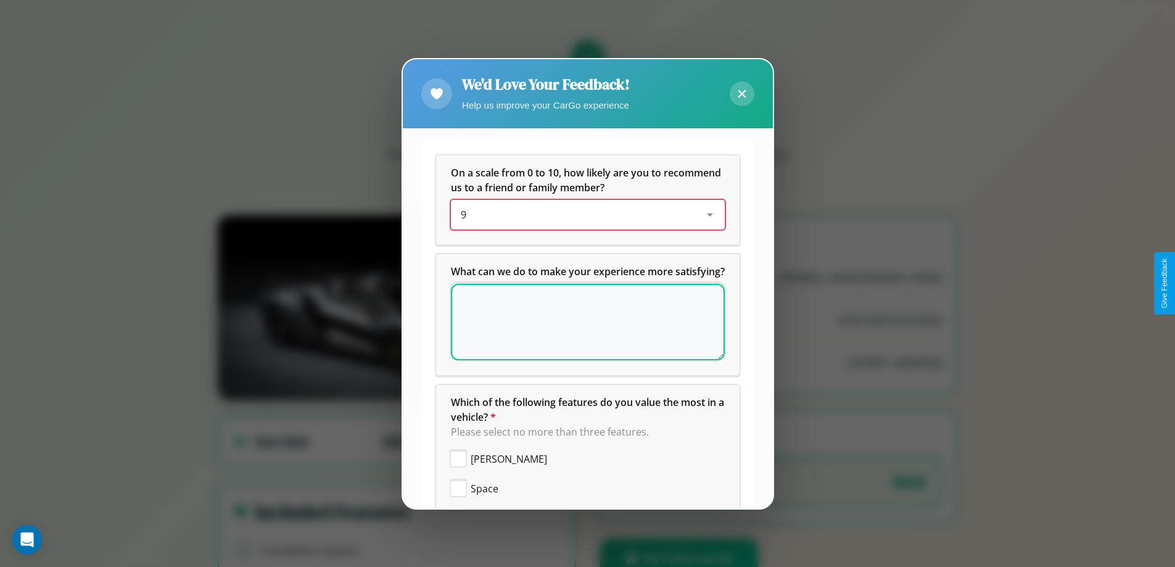
click at [583, 215] on div "9" at bounding box center [578, 214] width 234 height 15
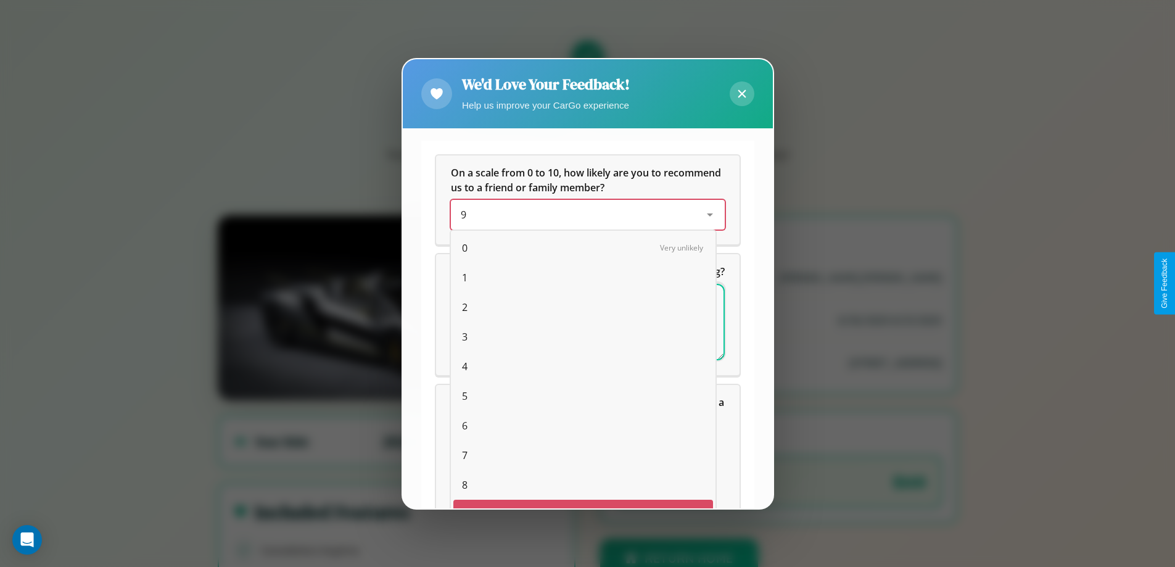
scroll to position [22, 51]
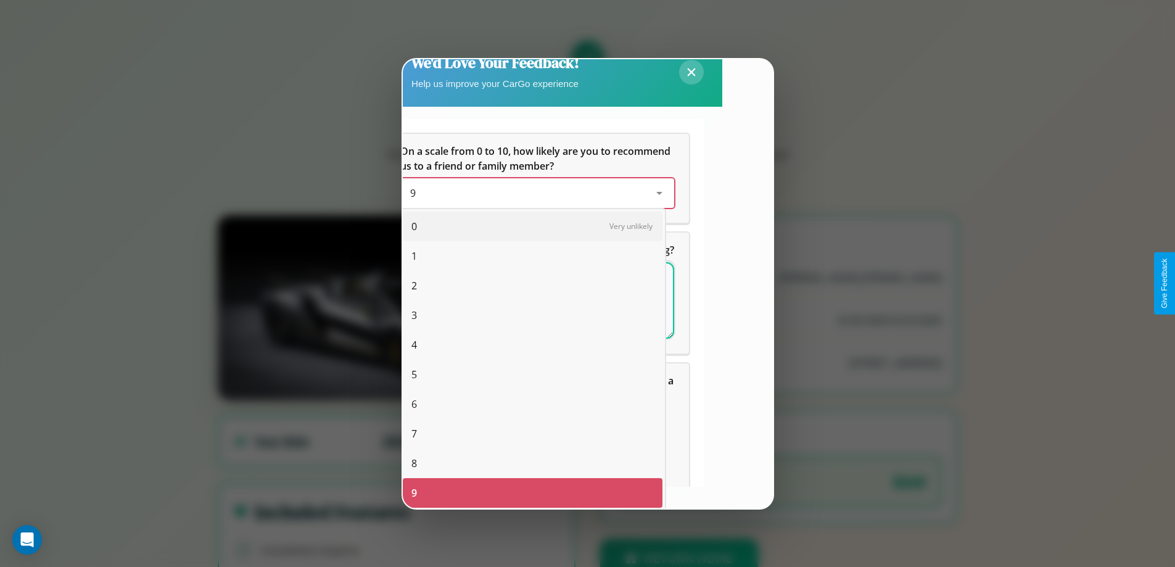
click at [414, 286] on span "2" at bounding box center [414, 285] width 6 height 15
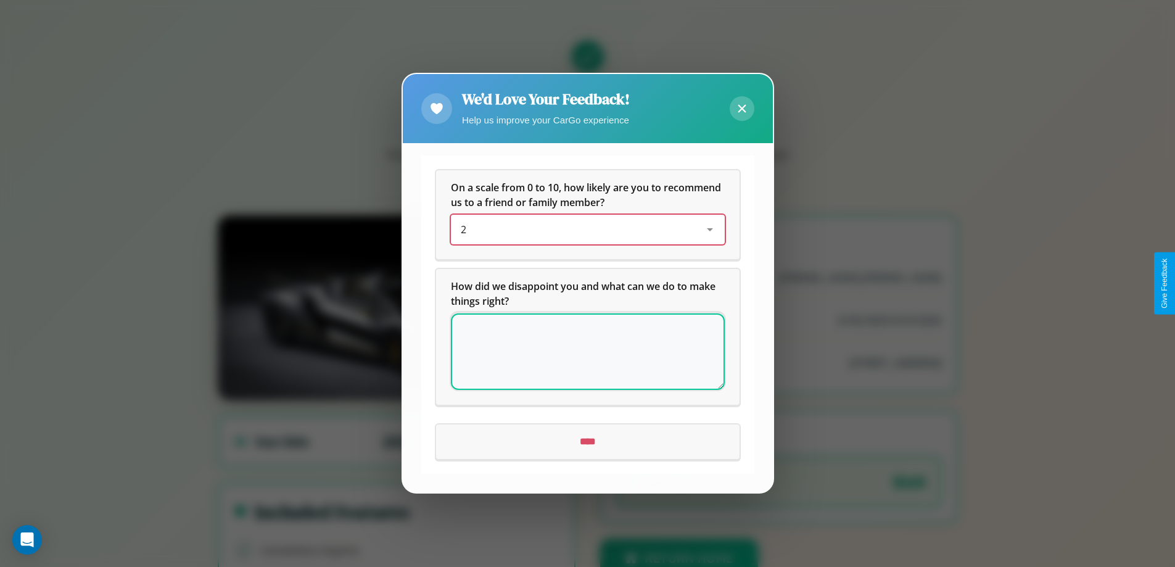
scroll to position [0, 0]
click at [587, 352] on textarea at bounding box center [588, 352] width 274 height 76
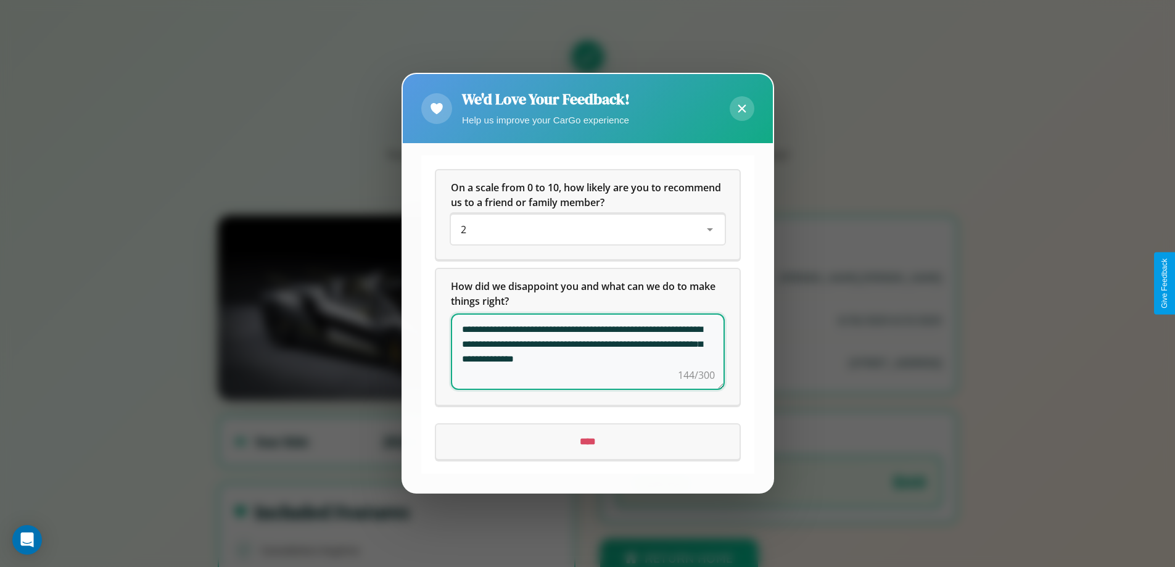
type textarea "**********"
click at [587, 442] on input "****" at bounding box center [588, 442] width 304 height 35
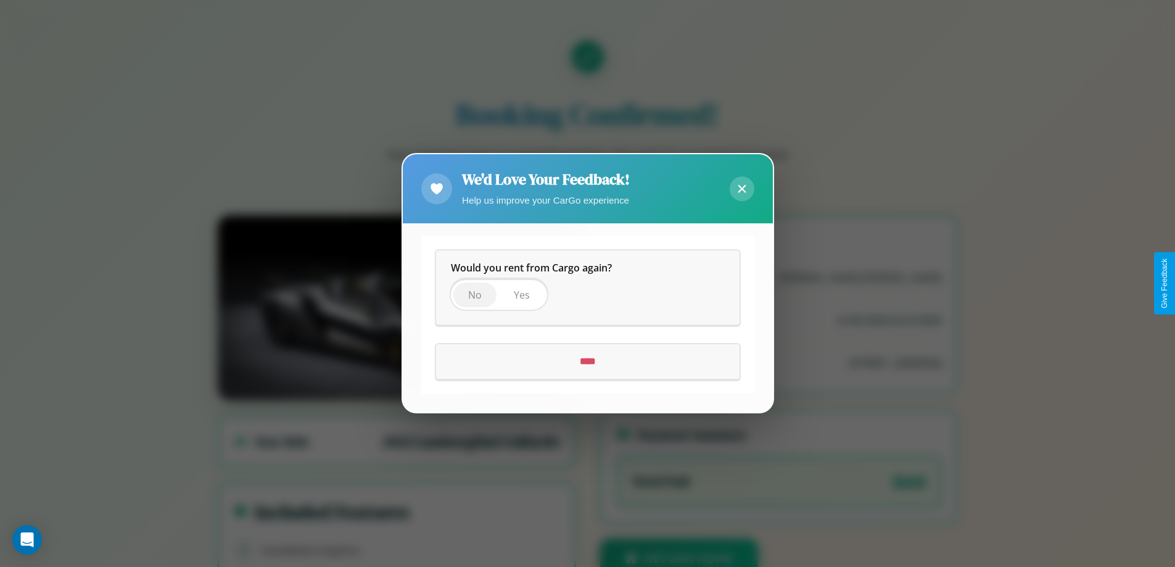
click at [474, 295] on span "No" at bounding box center [475, 296] width 14 height 14
click at [587, 362] on input "****" at bounding box center [588, 362] width 304 height 35
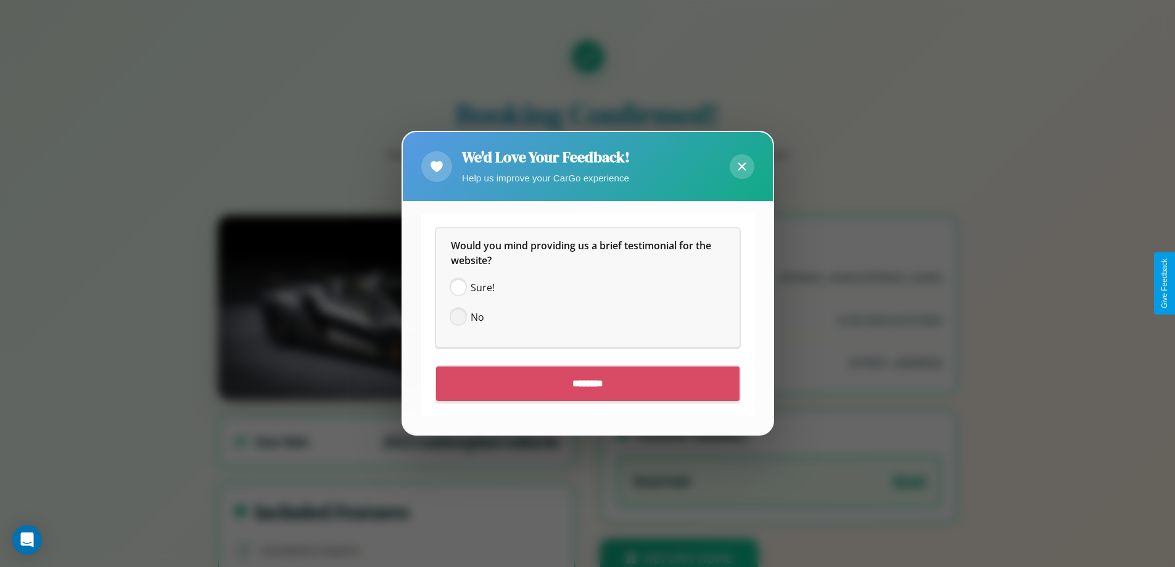
click at [458, 317] on span at bounding box center [458, 317] width 15 height 15
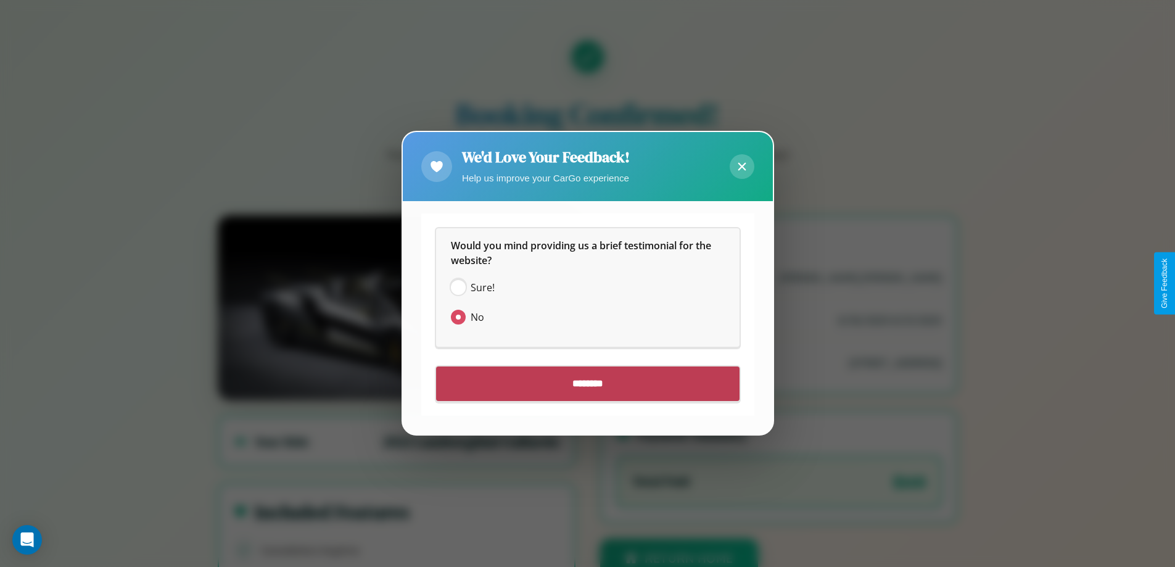
click at [587, 384] on input "********" at bounding box center [588, 384] width 304 height 35
